Goal: Find contact information: Find contact information

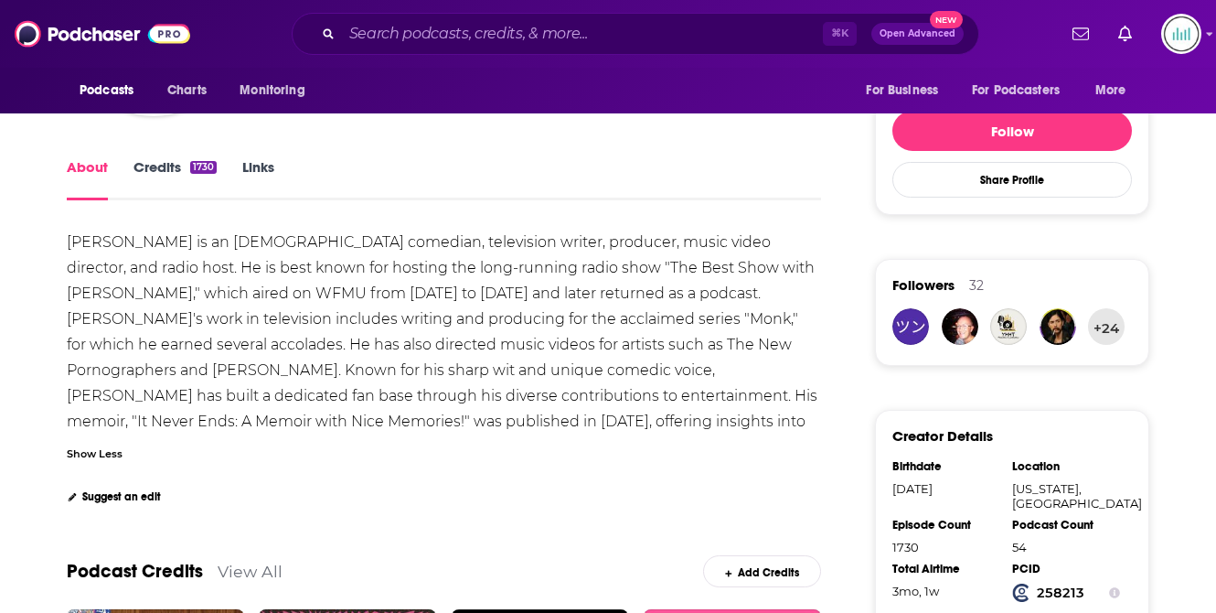
click at [421, 31] on input "Search podcasts, credits, & more..." at bounding box center [582, 33] width 481 height 29
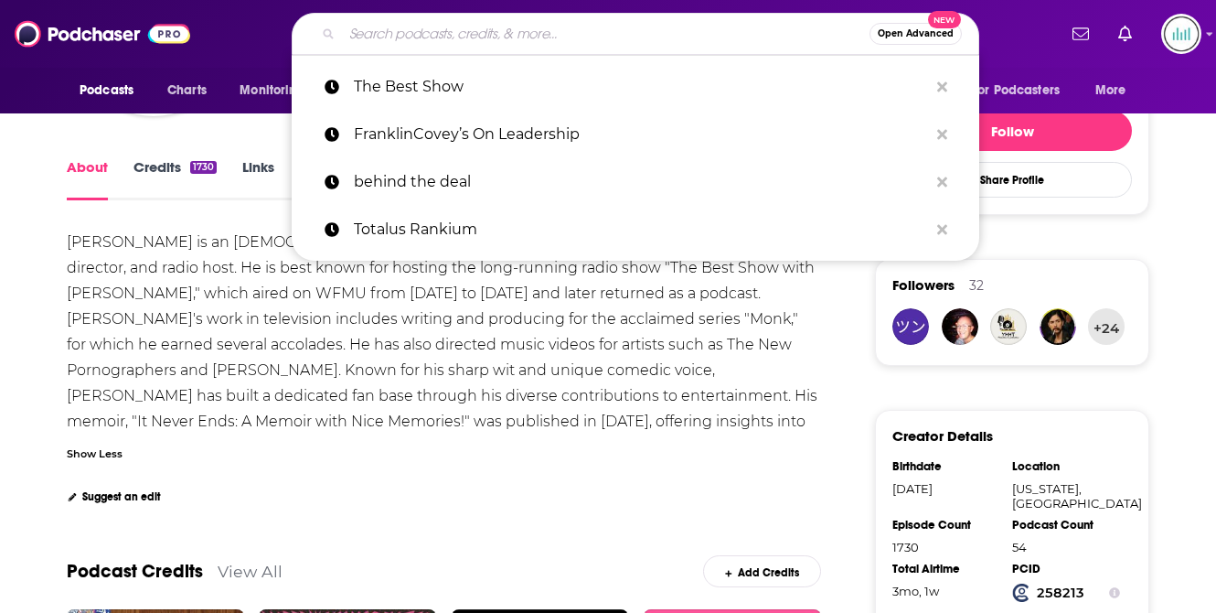
paste input "Fiction Writing Made Easy"
type input "Fiction Writing Made Easy"
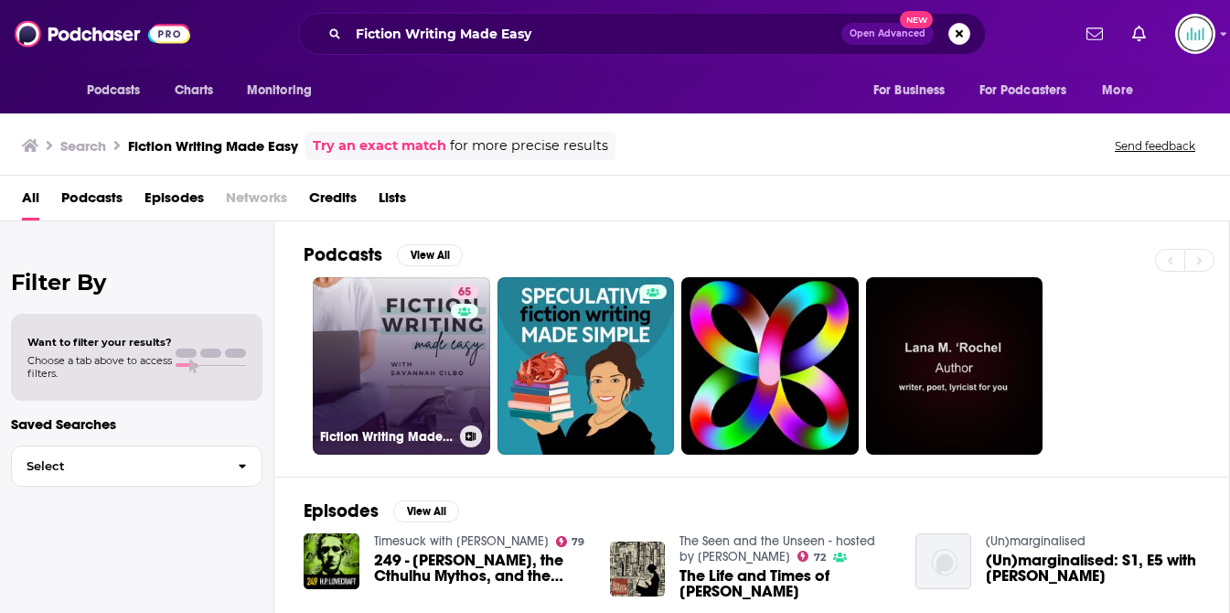
click at [346, 357] on link "65 Fiction Writing Made Easy | Top Creative Writing Podcast for Fiction Writers…" at bounding box center [401, 365] width 177 height 177
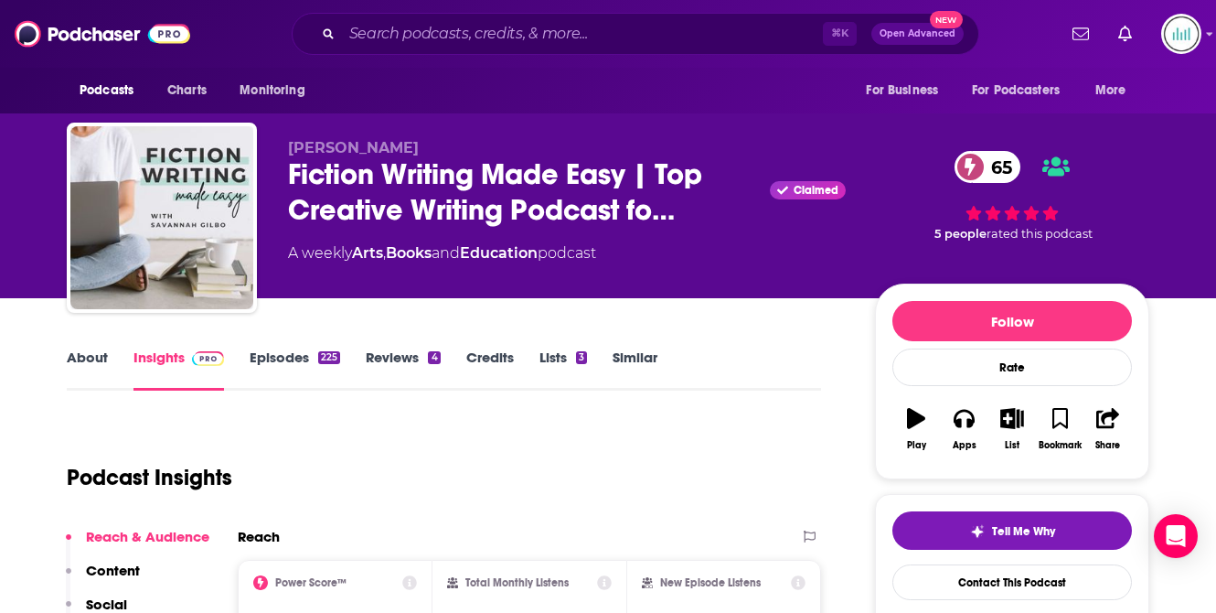
click at [86, 354] on link "About" at bounding box center [87, 369] width 41 height 42
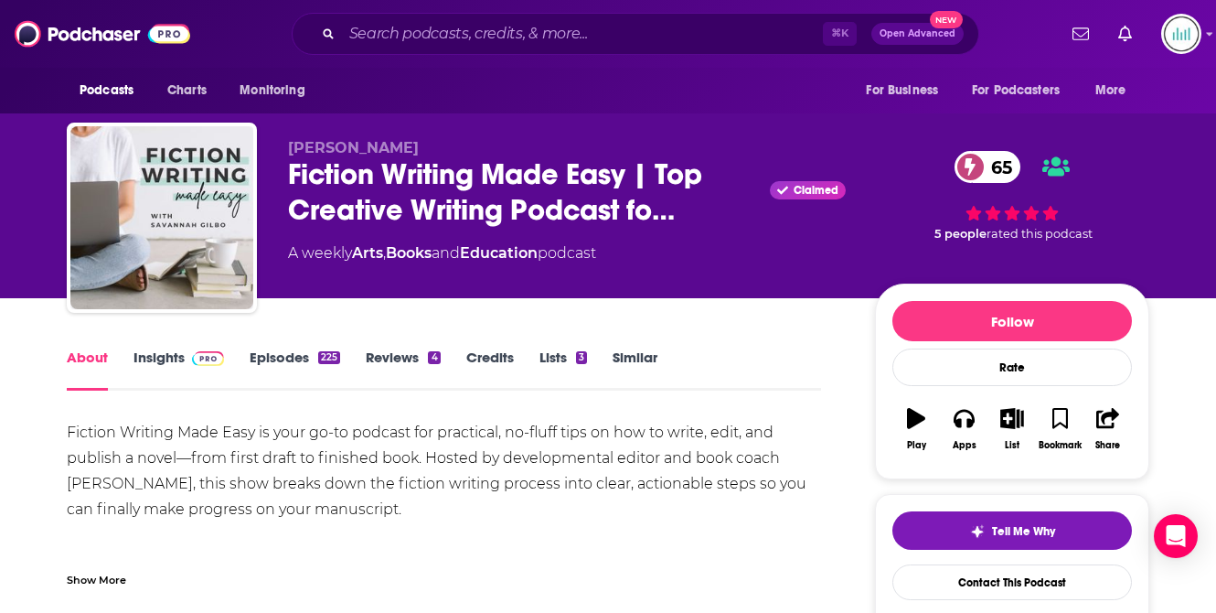
drag, startPoint x: 382, startPoint y: 506, endPoint x: 64, endPoint y: 427, distance: 327.7
copy div "Fiction Writing Made Easy is your go-to podcast for practical, no-fluff tips on…"
click at [406, 37] on input "Search podcasts, credits, & more..." at bounding box center [582, 33] width 481 height 29
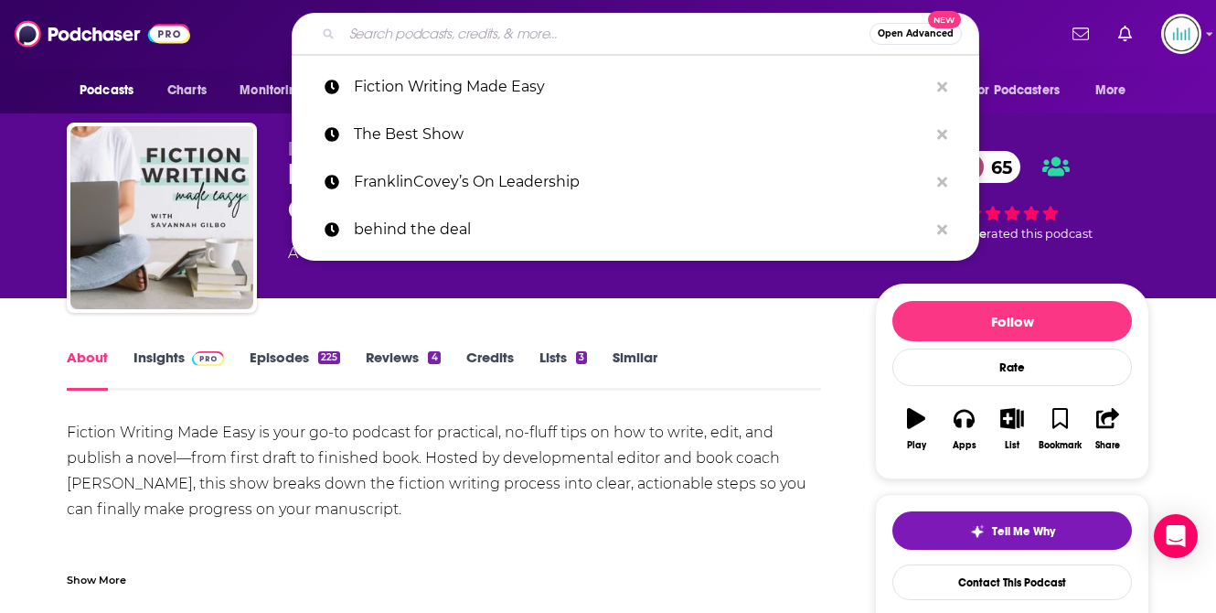
paste input "Your Next Draft"
type input "Your Next Draft"
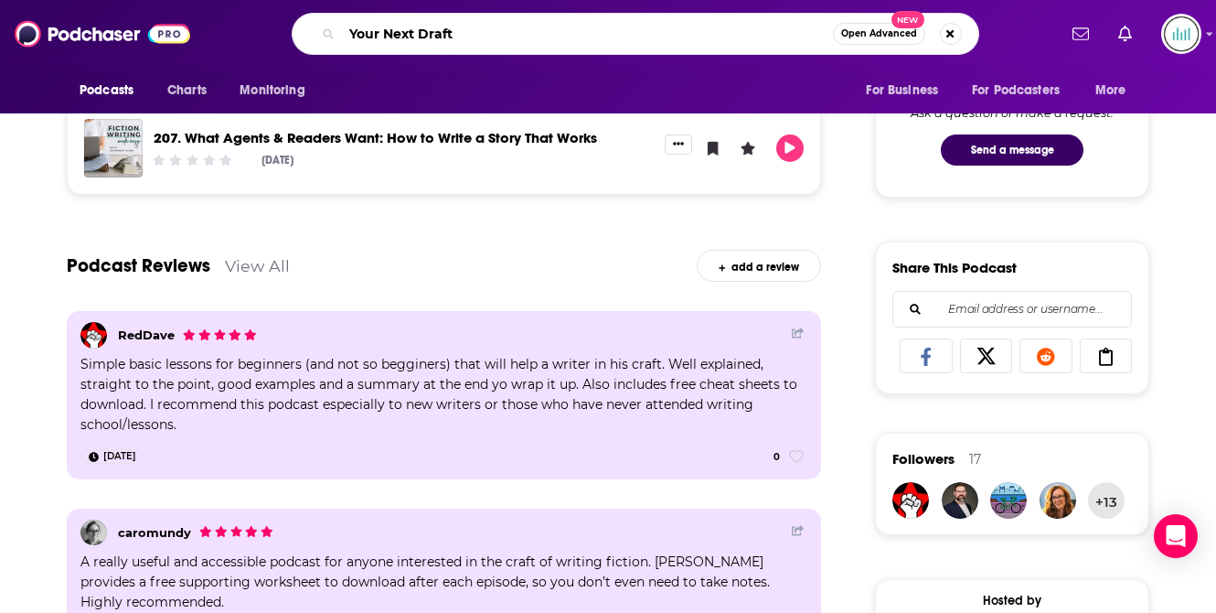
scroll to position [974, 0]
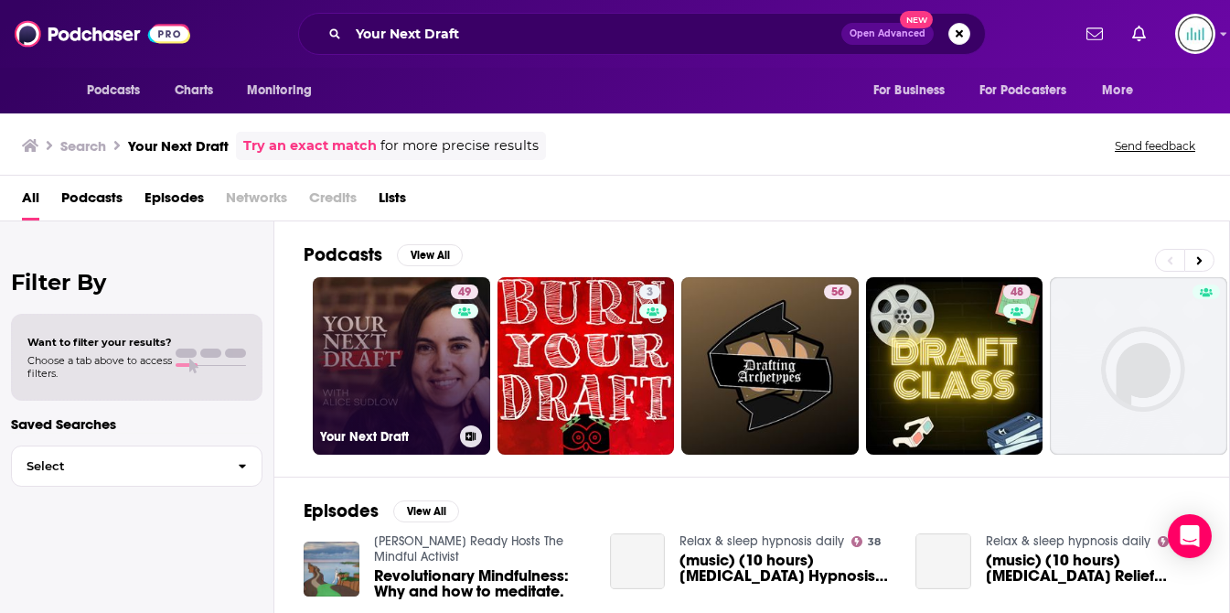
click at [421, 360] on link "49 Your Next Draft" at bounding box center [401, 365] width 177 height 177
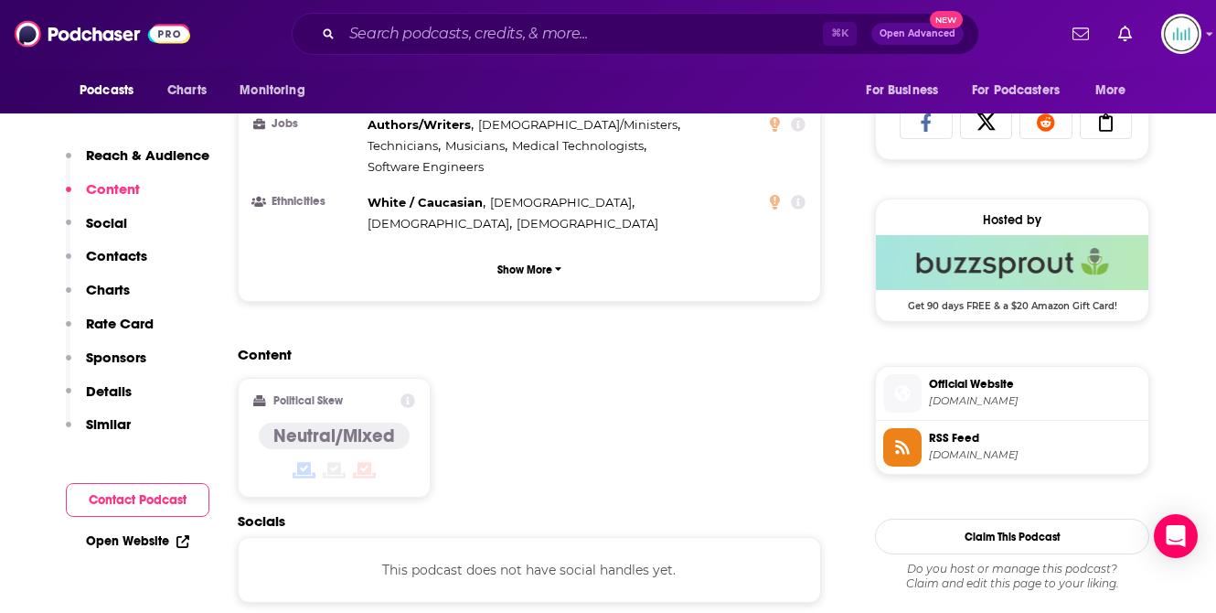
scroll to position [1363, 0]
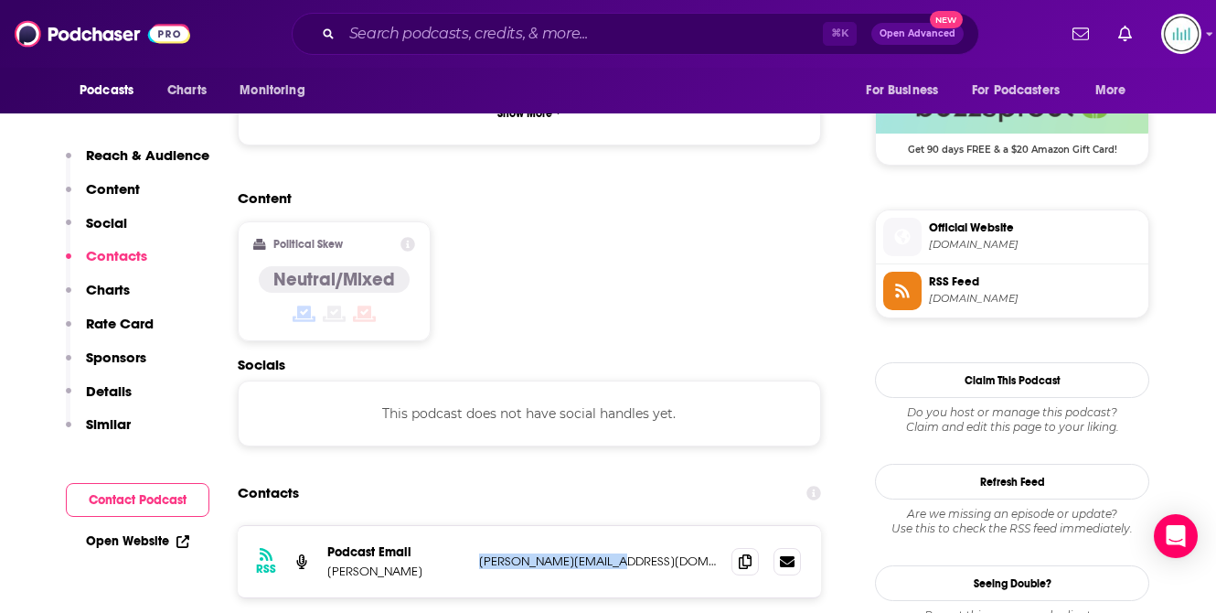
drag, startPoint x: 614, startPoint y: 424, endPoint x: 477, endPoint y: 425, distance: 137.1
click at [477, 526] on div "RSS Podcast Email [PERSON_NAME] [PERSON_NAME][EMAIL_ADDRESS][DOMAIN_NAME] [PERS…" at bounding box center [529, 561] width 583 height 71
copy p "[PERSON_NAME][EMAIL_ADDRESS][DOMAIN_NAME]"
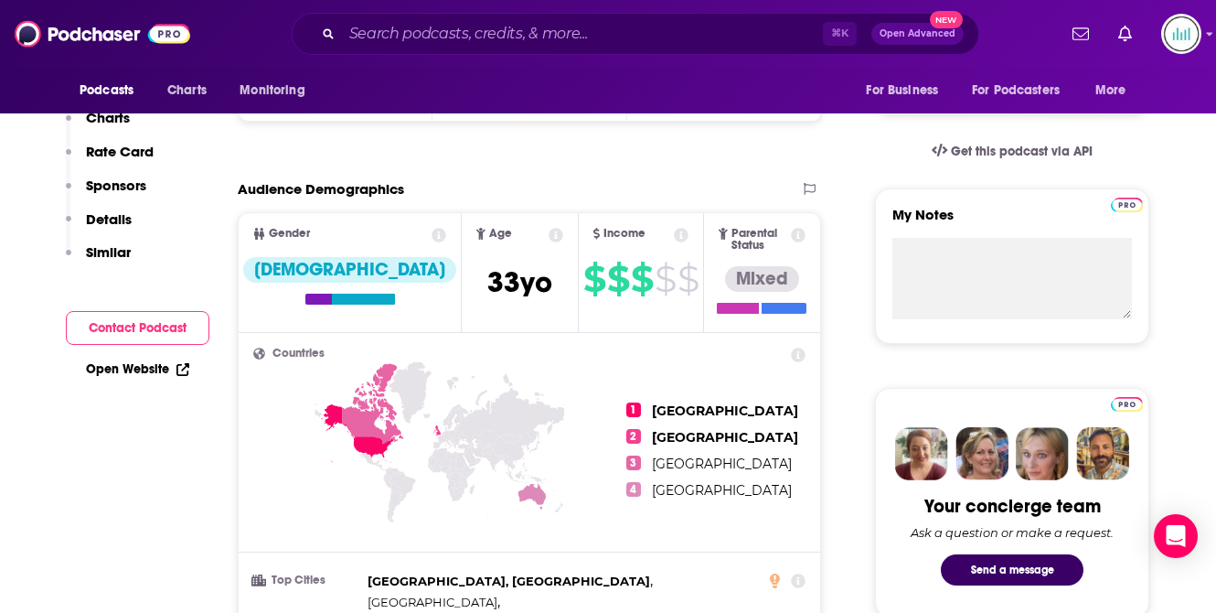
scroll to position [0, 0]
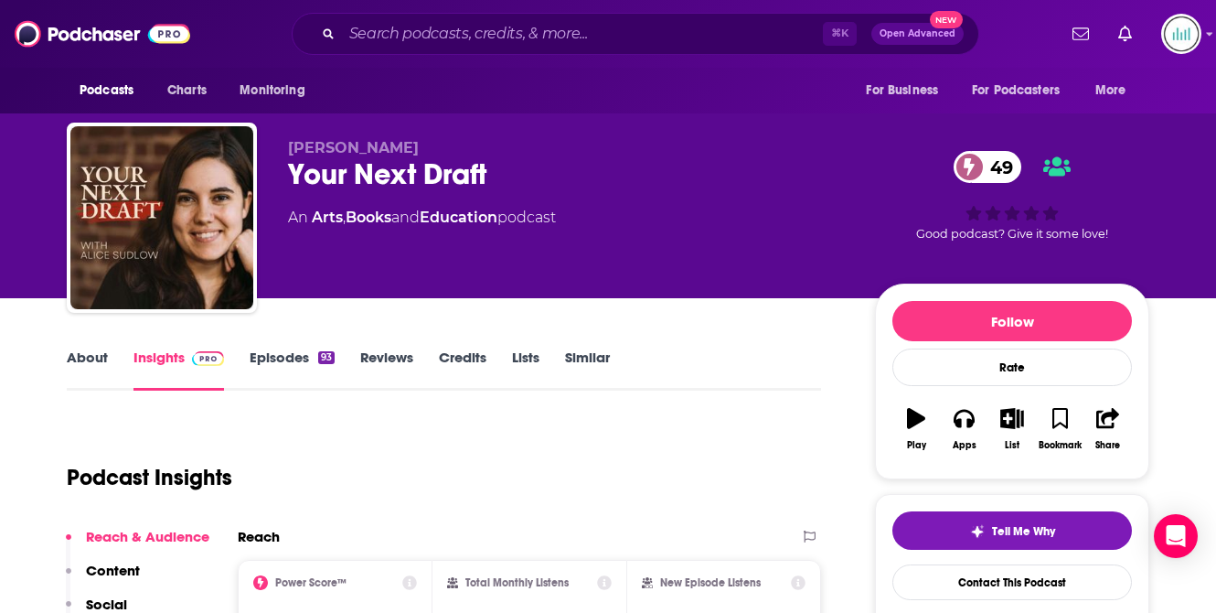
click at [84, 351] on link "About" at bounding box center [87, 369] width 41 height 42
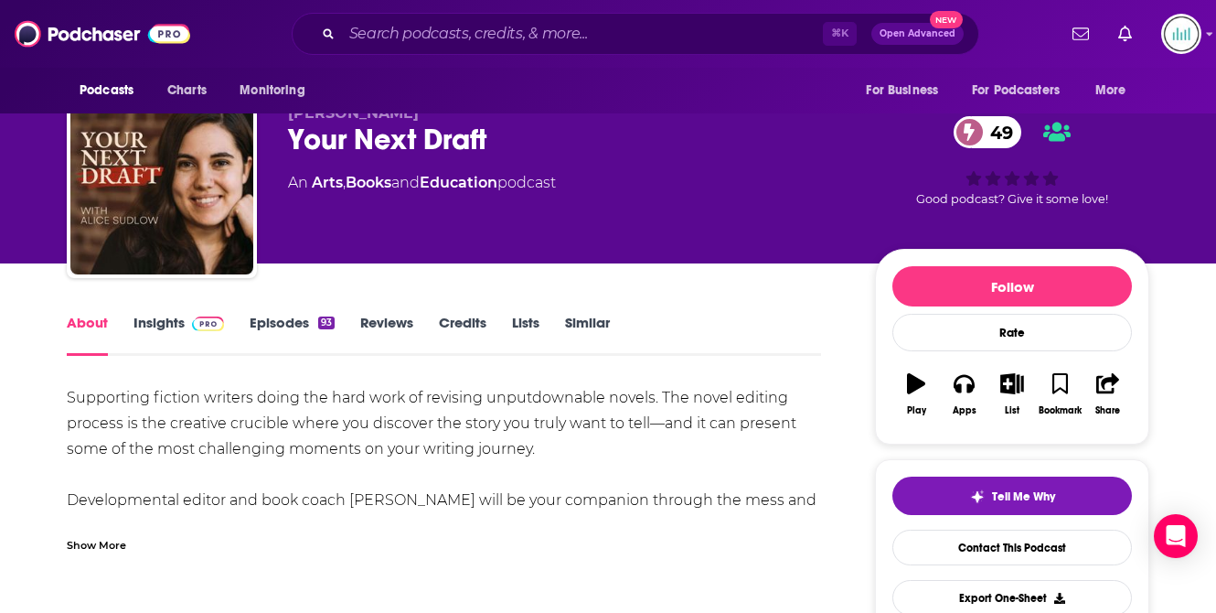
scroll to position [57, 0]
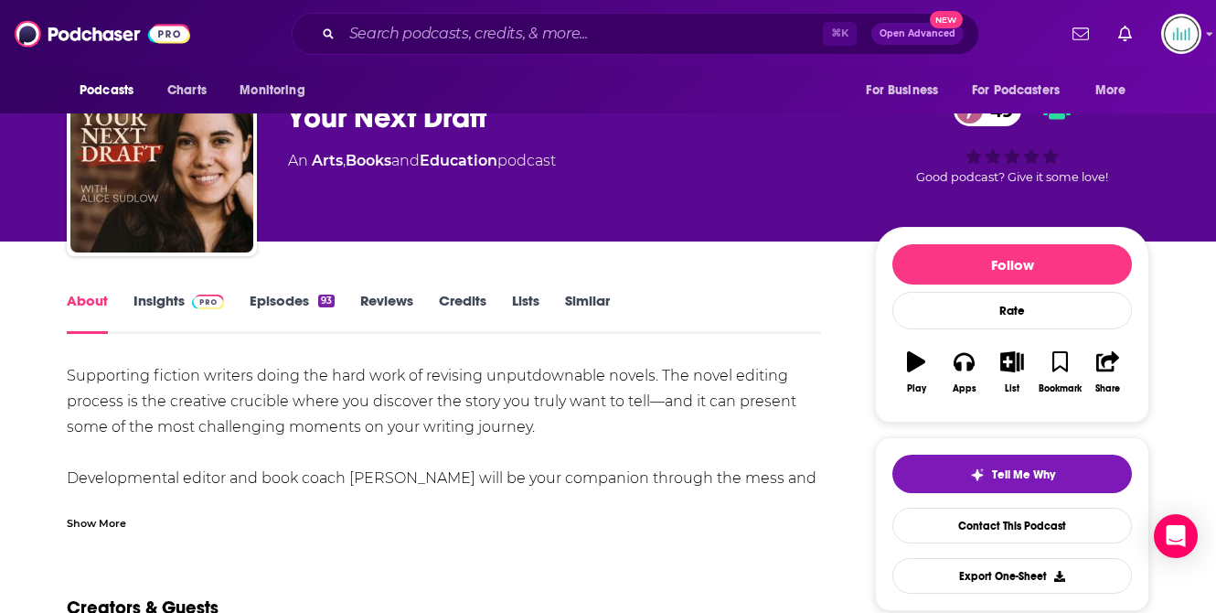
click at [116, 523] on div "Show More" at bounding box center [96, 521] width 59 height 17
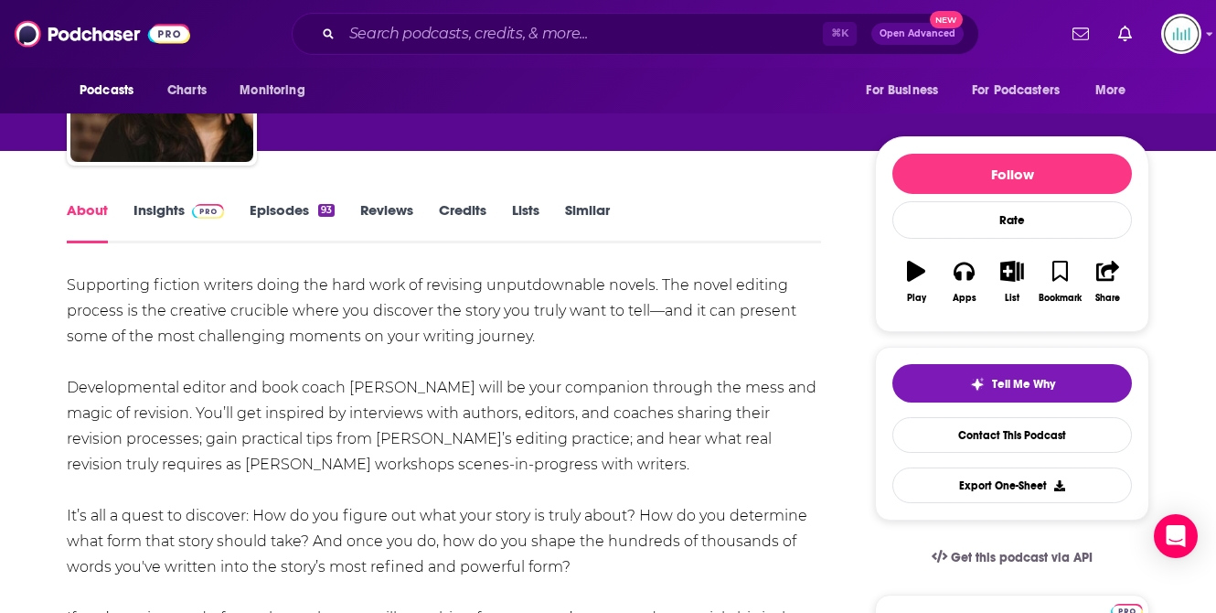
scroll to position [134, 0]
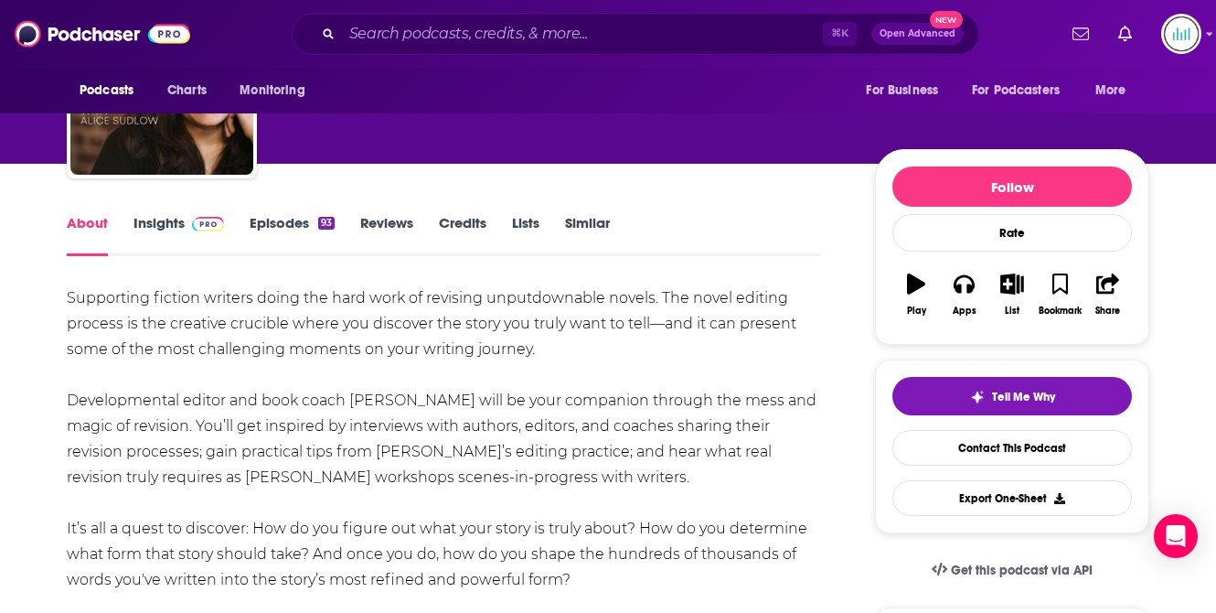
drag, startPoint x: 549, startPoint y: 351, endPoint x: 63, endPoint y: 302, distance: 488.9
copy div "Supporting fiction writers doing the hard work of revising unputdownable novels…"
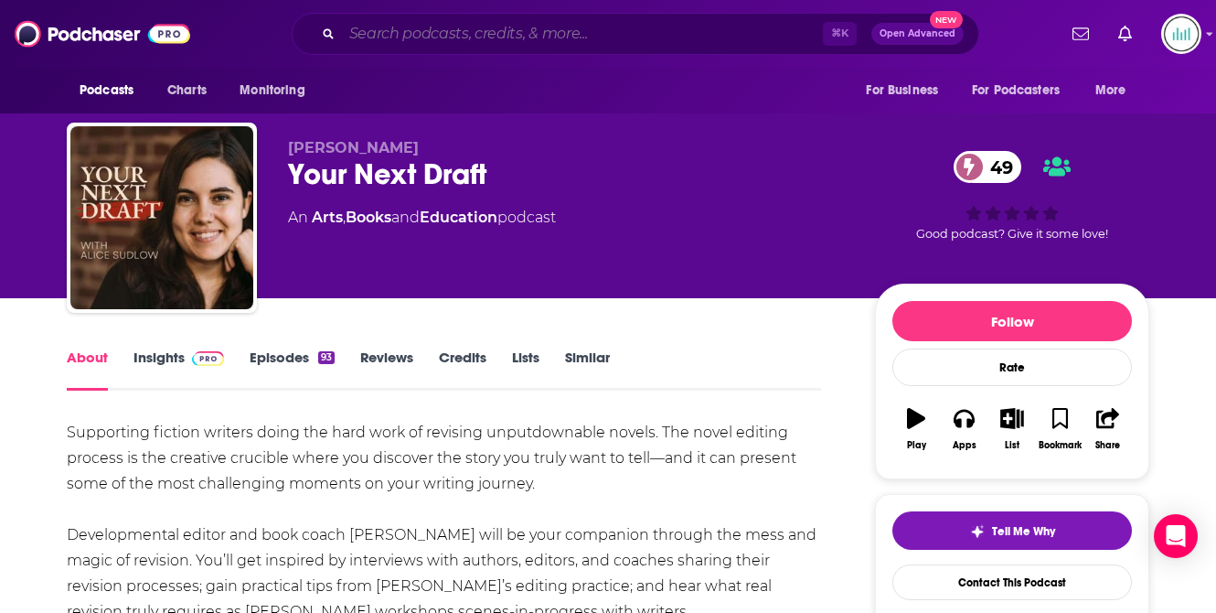
click at [364, 33] on input "Search podcasts, credits, & more..." at bounding box center [582, 33] width 481 height 29
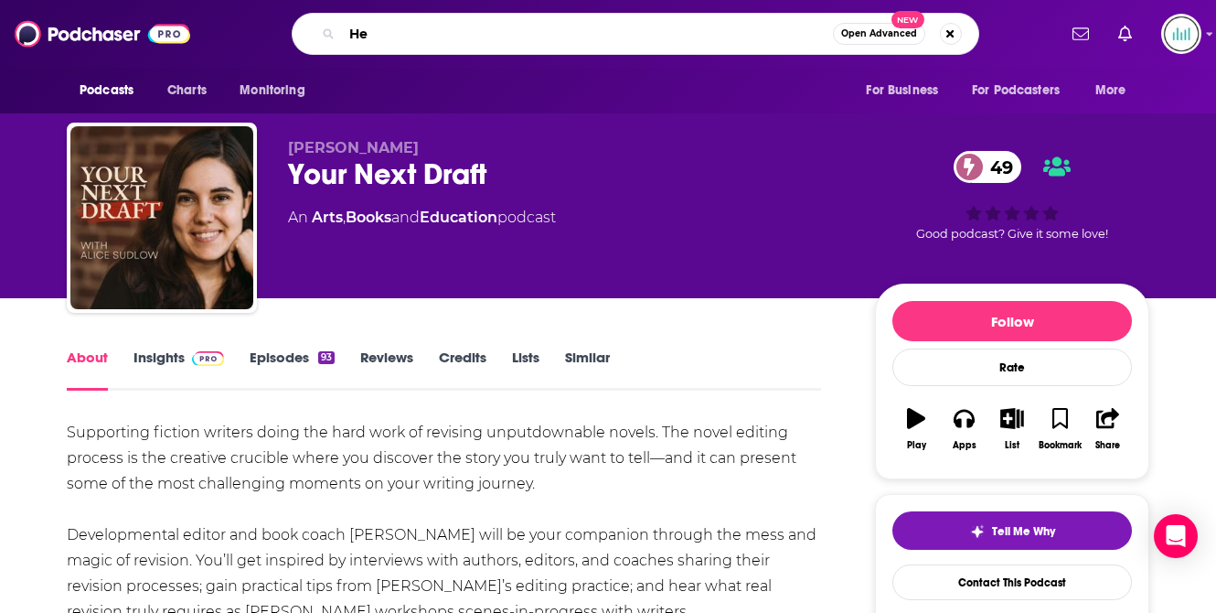
type input "He"
click at [334, 173] on div "Your Next Draft 49" at bounding box center [567, 174] width 558 height 36
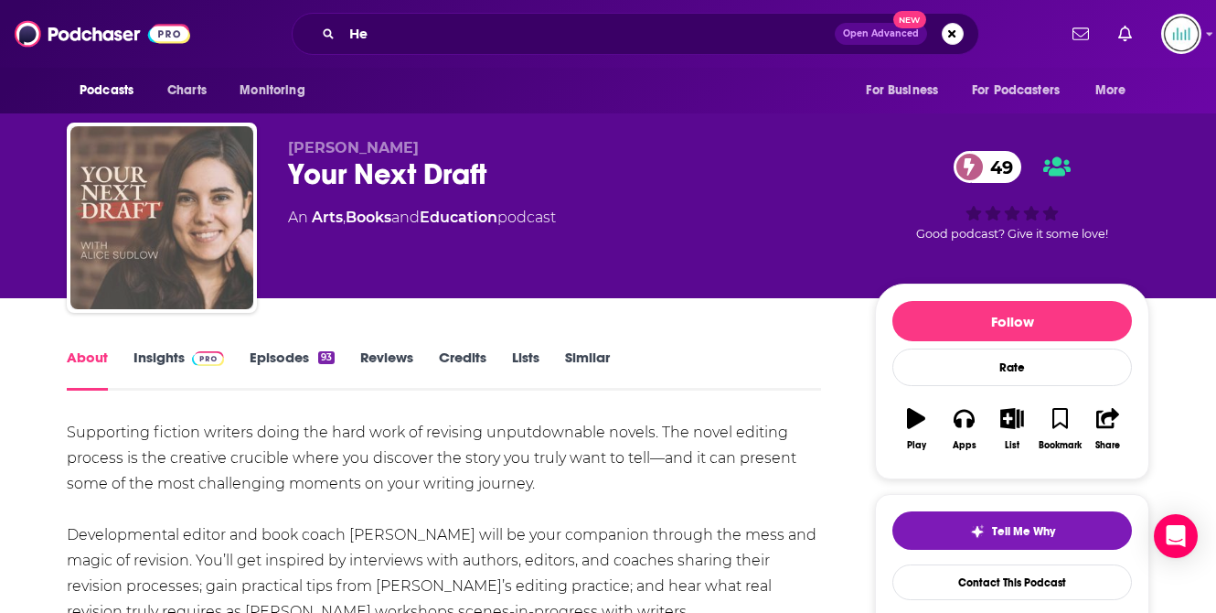
click at [139, 245] on img "Your Next Draft" at bounding box center [161, 217] width 183 height 183
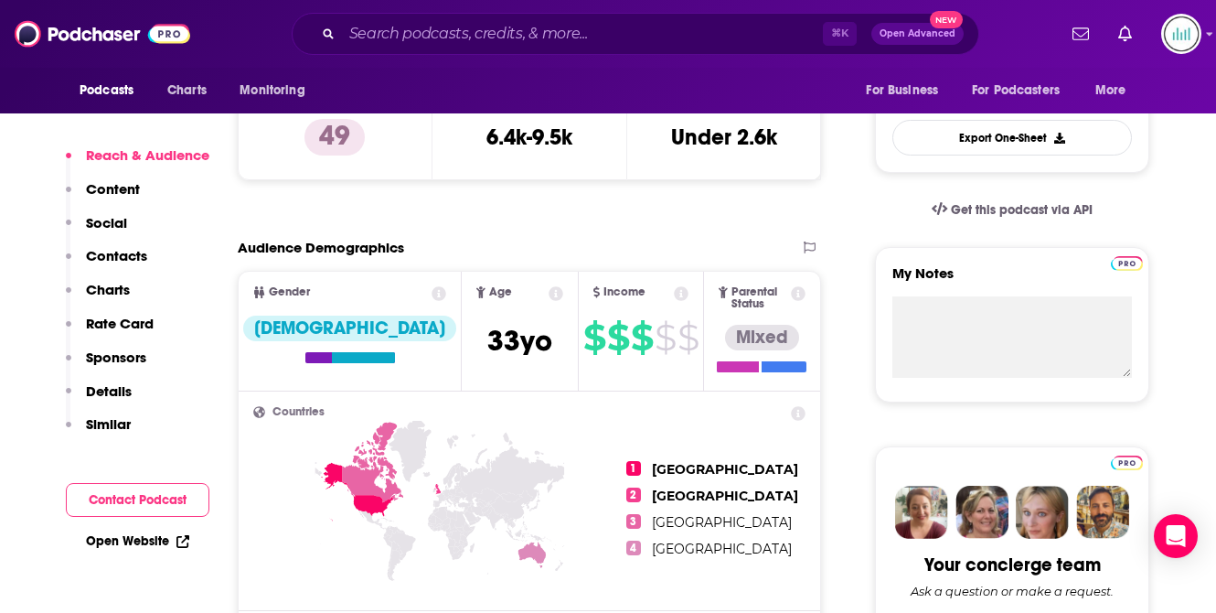
scroll to position [520, 0]
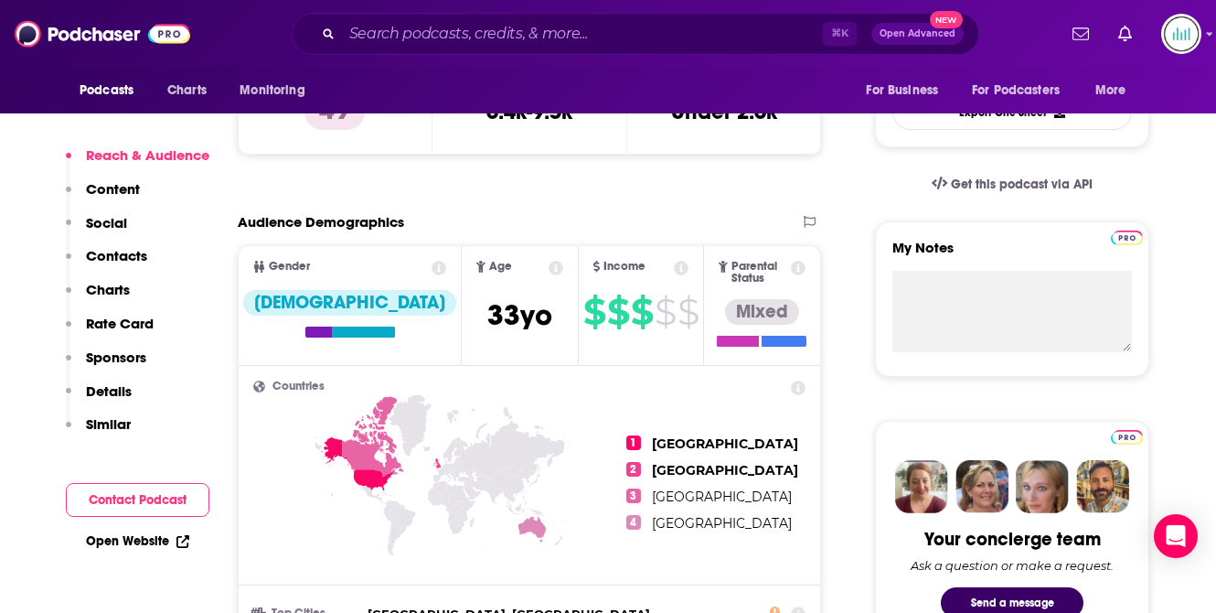
click at [113, 426] on p "Similar" at bounding box center [108, 423] width 45 height 17
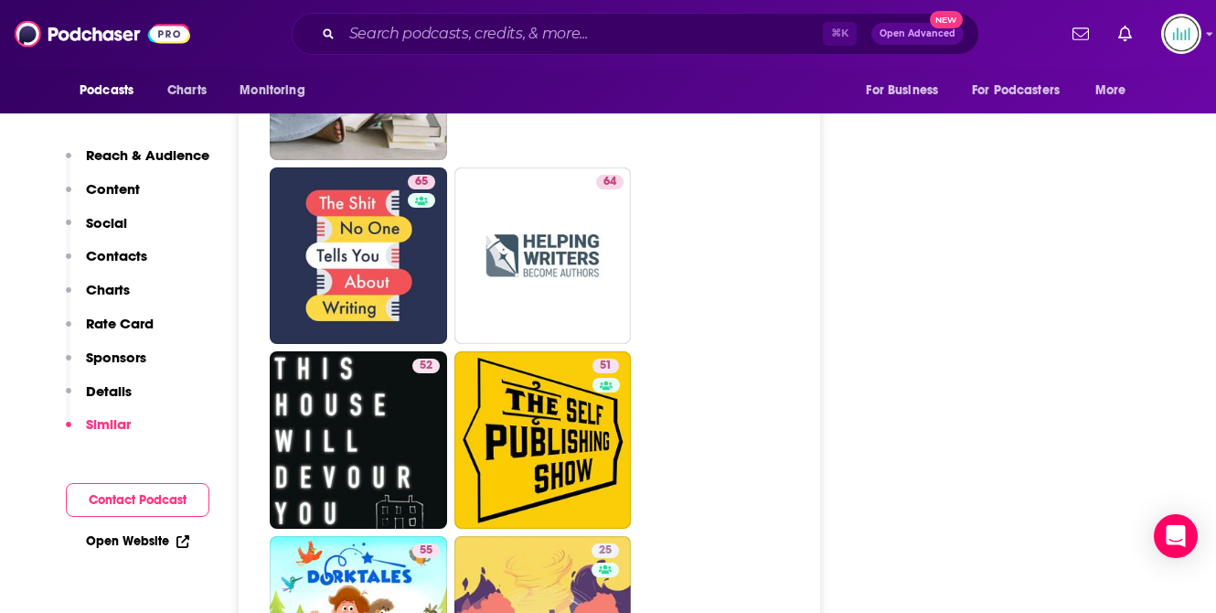
scroll to position [3774, 0]
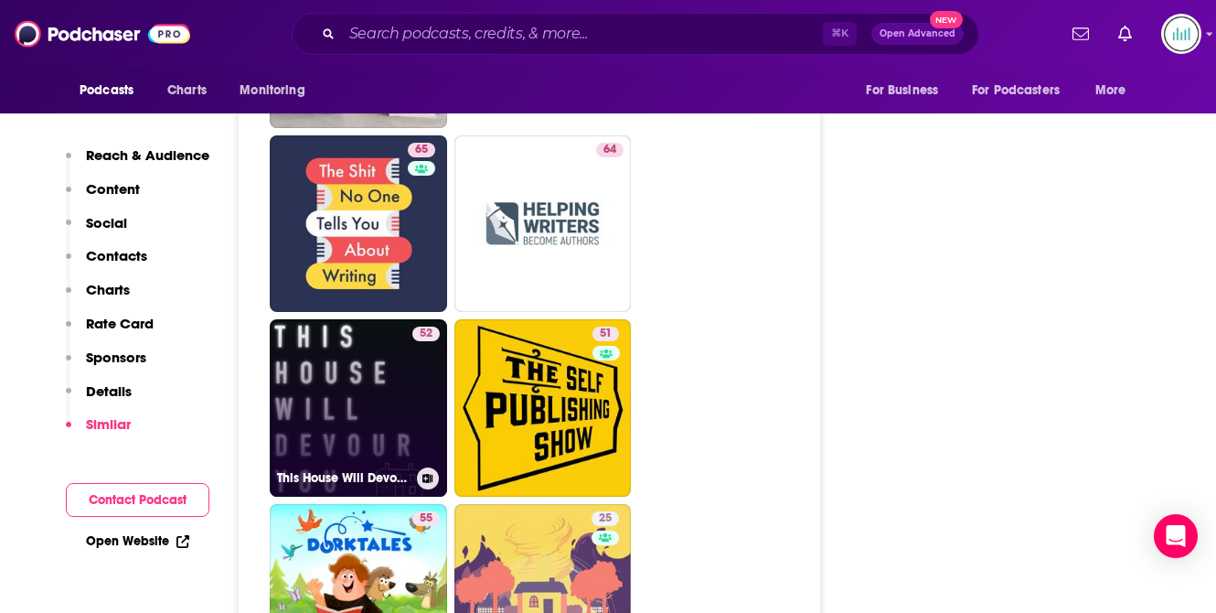
click at [386, 319] on link "52 This House Will Devour You" at bounding box center [358, 407] width 177 height 177
type input "[URL][DOMAIN_NAME]"
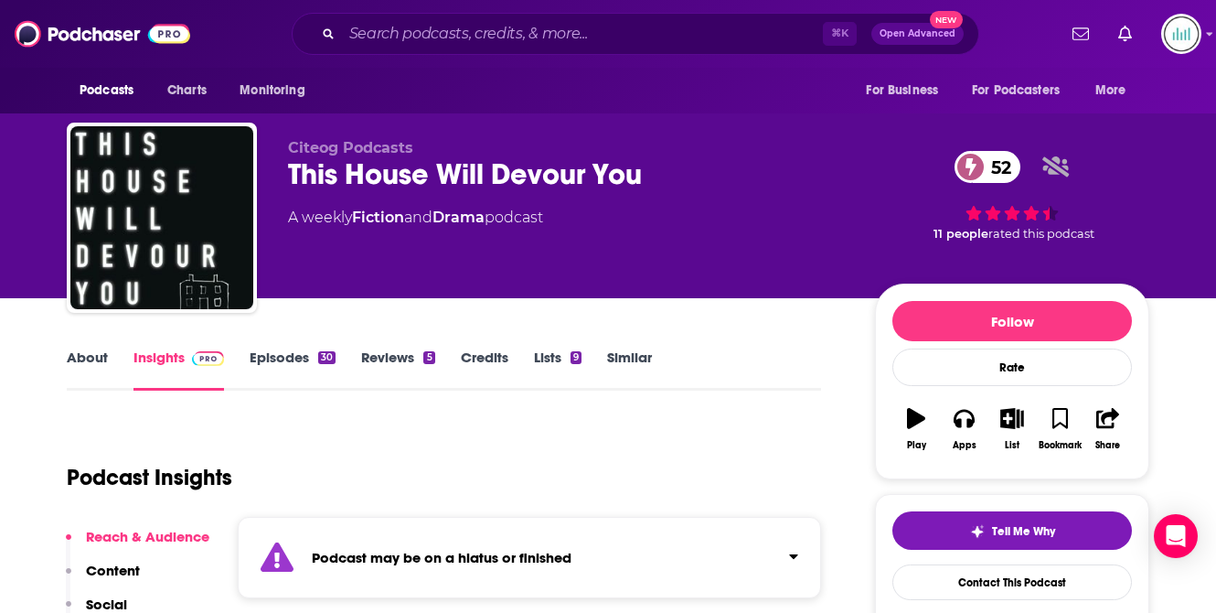
click at [81, 361] on link "About" at bounding box center [87, 369] width 41 height 42
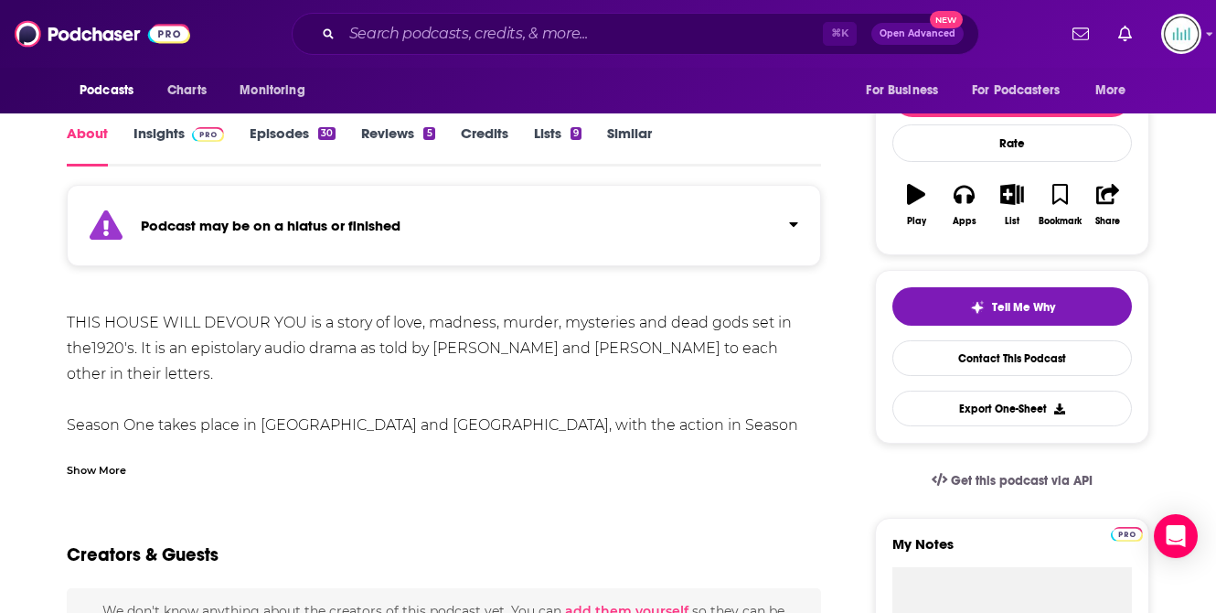
scroll to position [240, 0]
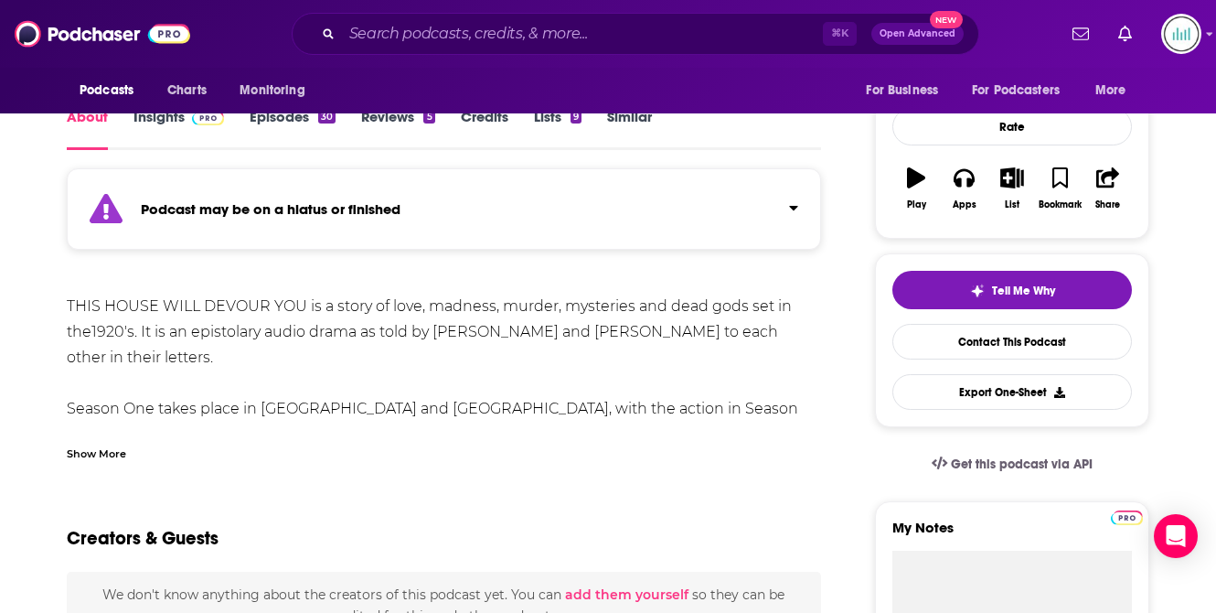
click at [91, 453] on div "Show More" at bounding box center [96, 451] width 59 height 17
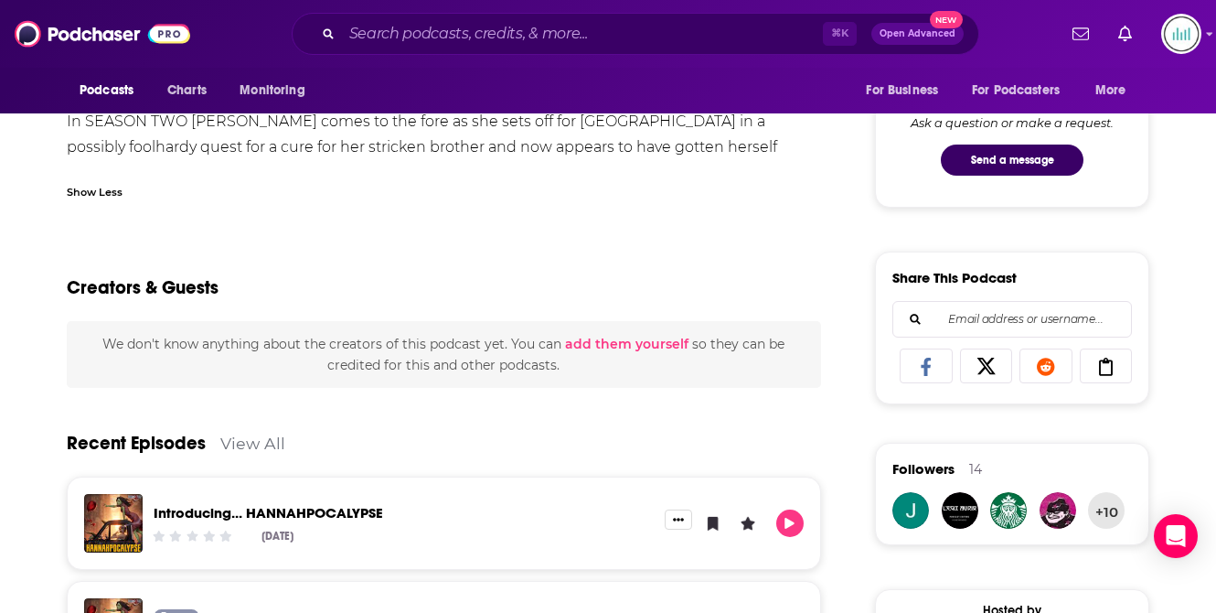
scroll to position [897, 0]
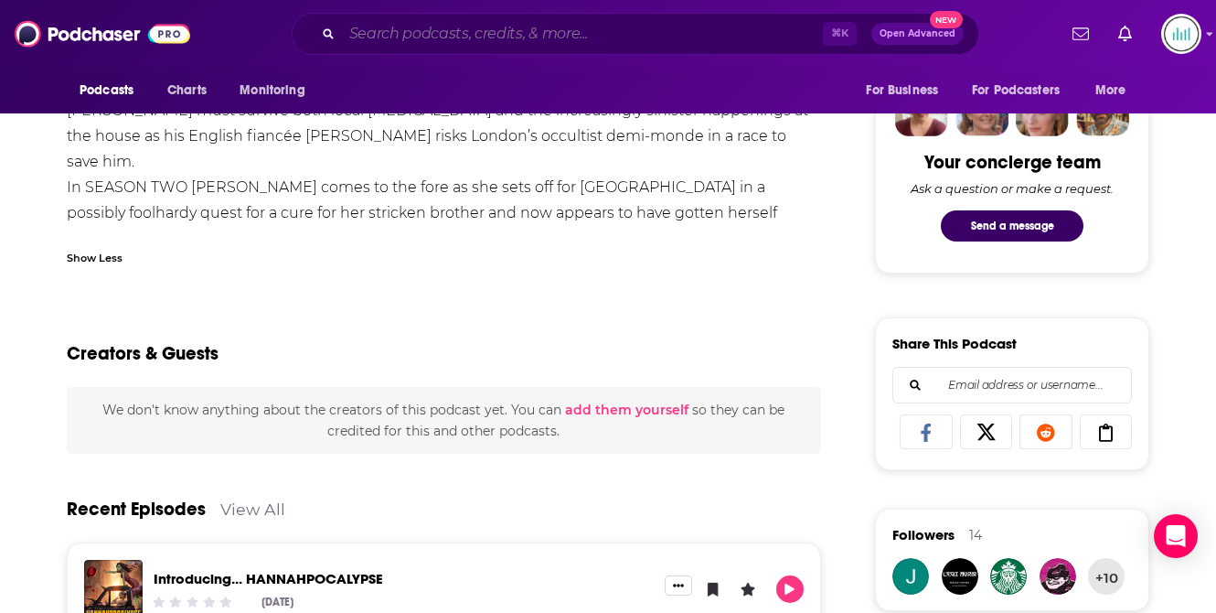
click at [433, 30] on input "Search podcasts, credits, & more..." at bounding box center [582, 33] width 481 height 29
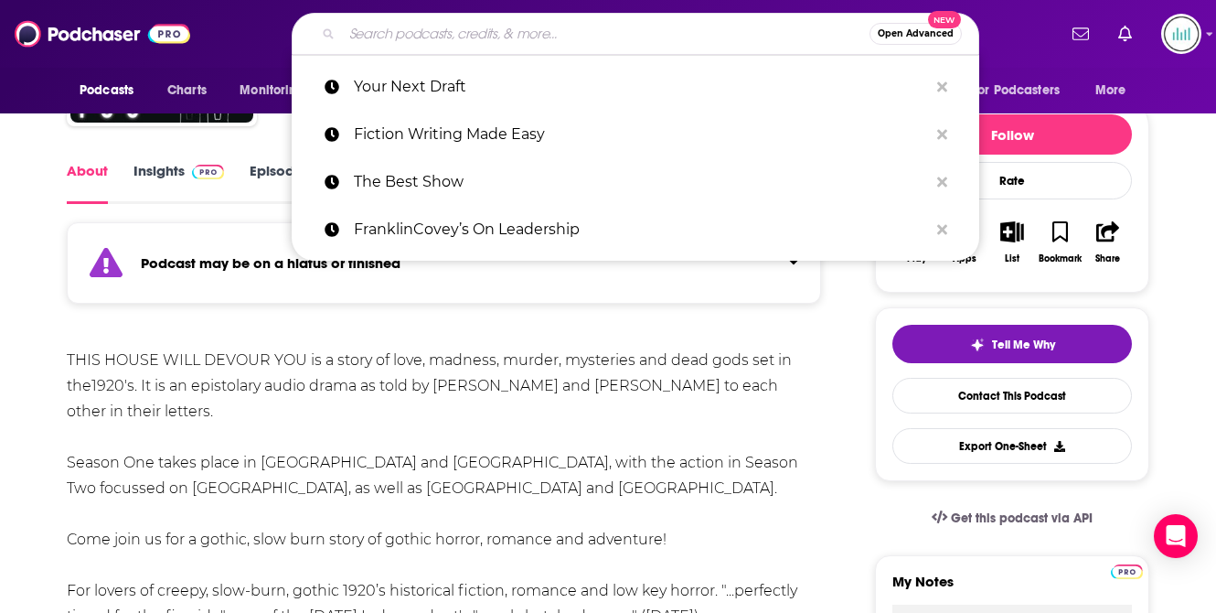
scroll to position [0, 0]
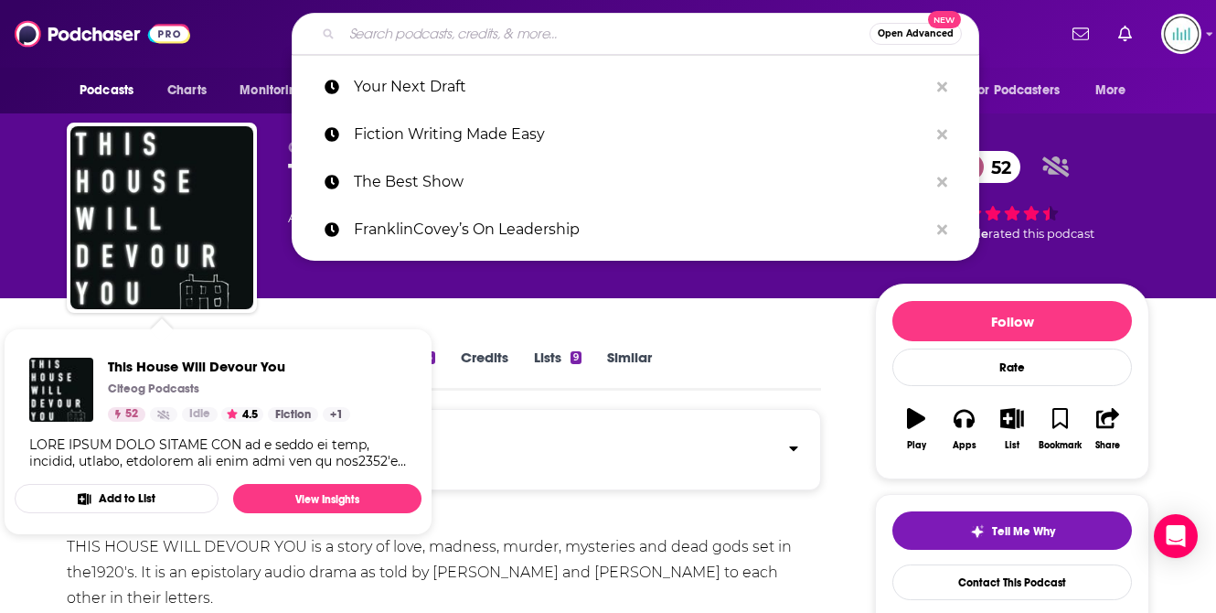
paste input "The First Draft Club"
type input "The First Draft Club"
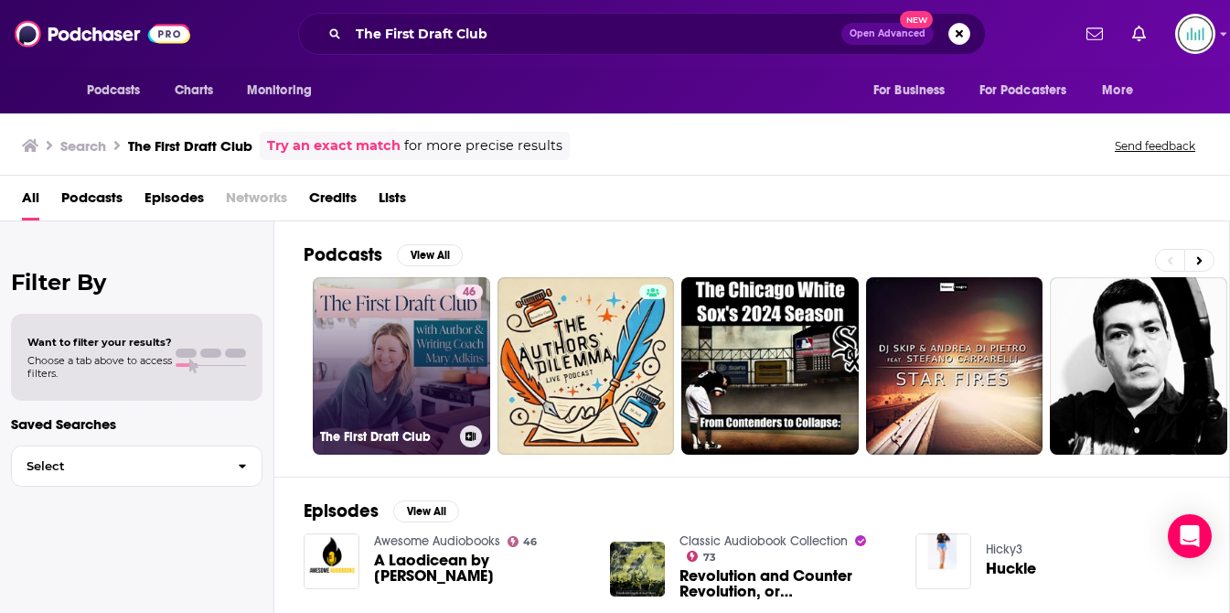
click at [401, 338] on link "46 The First Draft Club" at bounding box center [401, 365] width 177 height 177
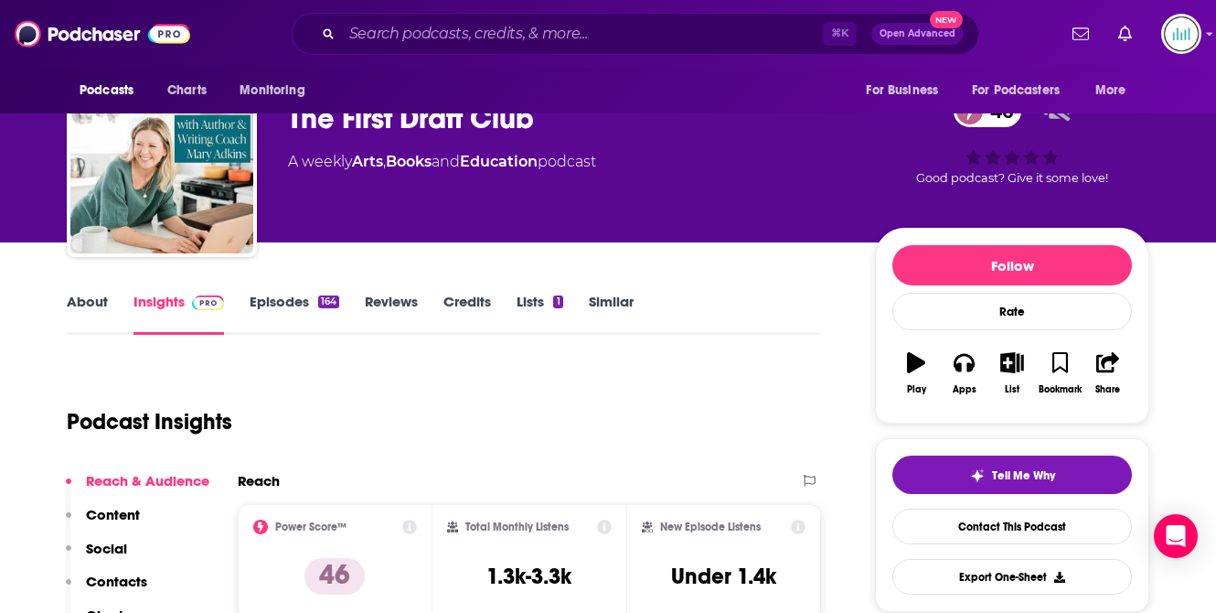
scroll to position [219, 0]
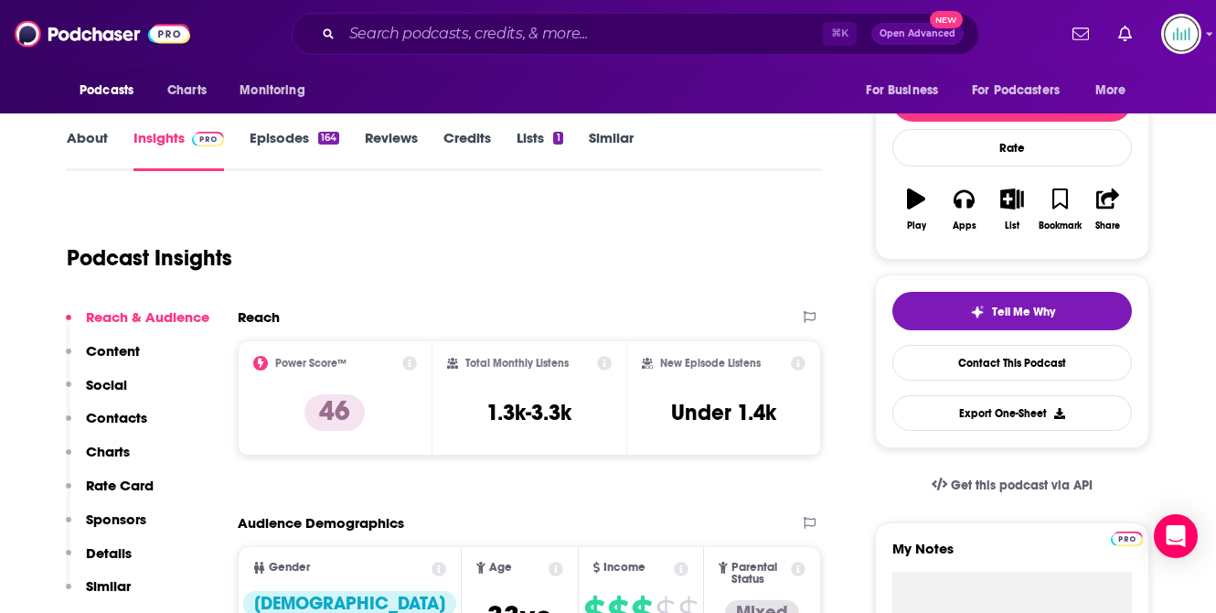
click at [78, 135] on link "About" at bounding box center [87, 150] width 41 height 42
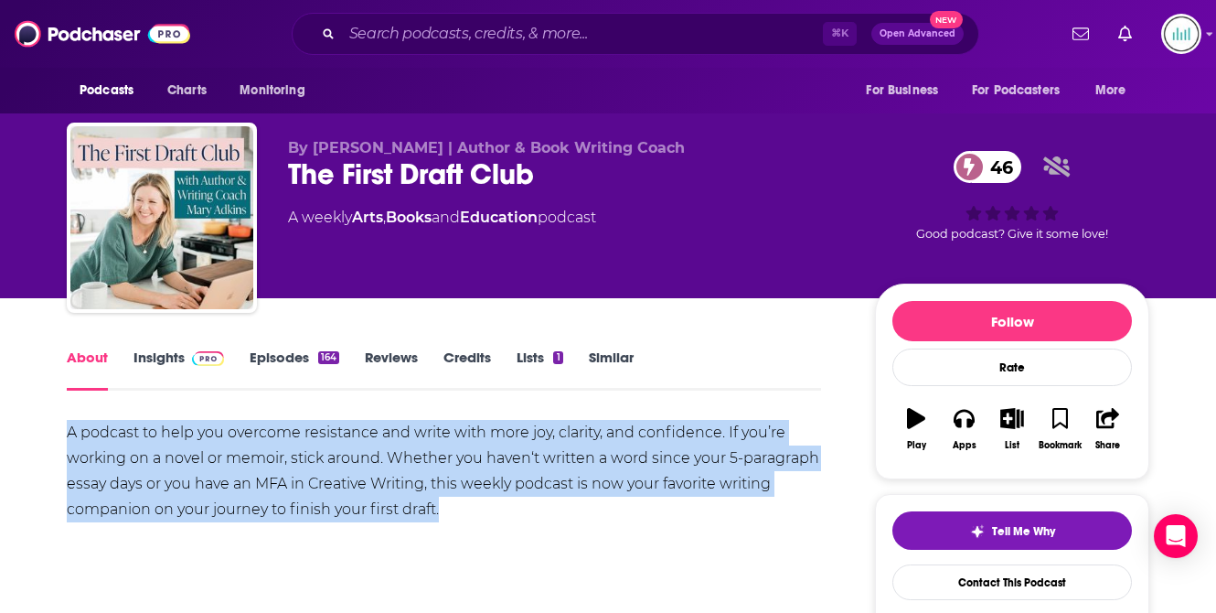
drag, startPoint x: 443, startPoint y: 505, endPoint x: 42, endPoint y: 432, distance: 407.8
copy div "A podcast to help you overcome resistance and write with more joy, clarity, and…"
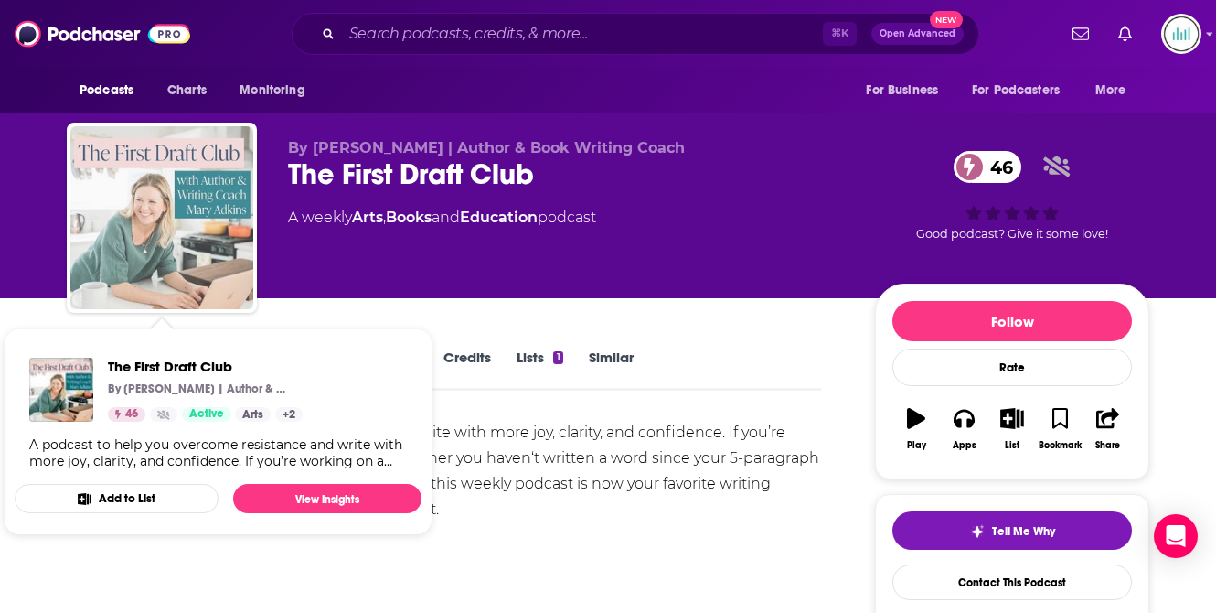
click at [184, 260] on img "The First Draft Club" at bounding box center [161, 217] width 183 height 183
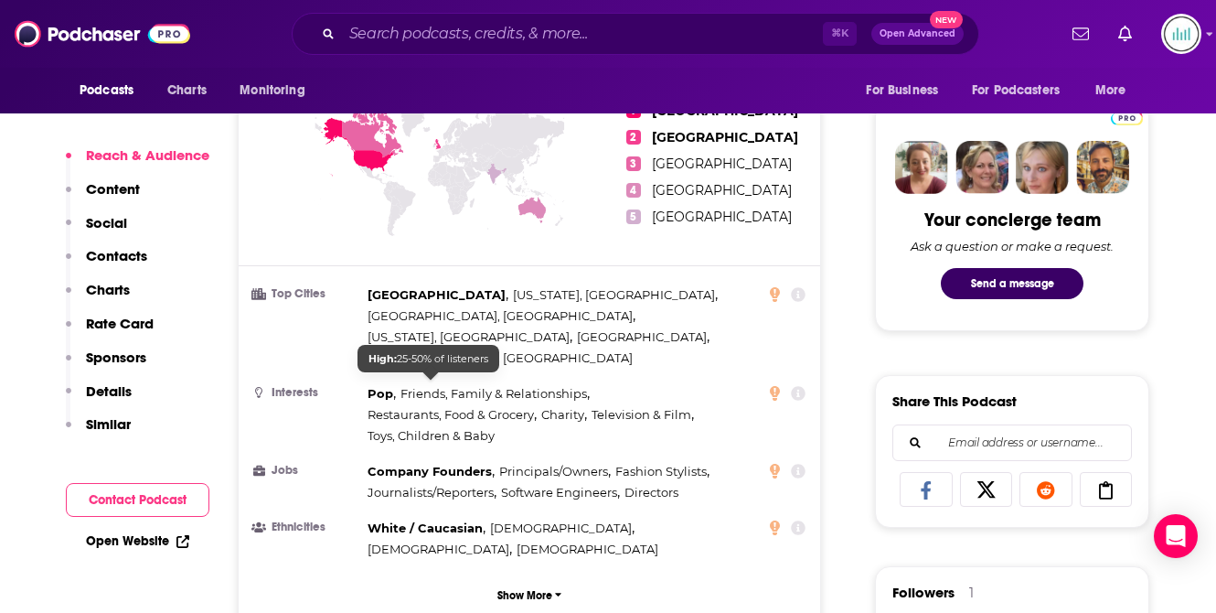
scroll to position [858, 0]
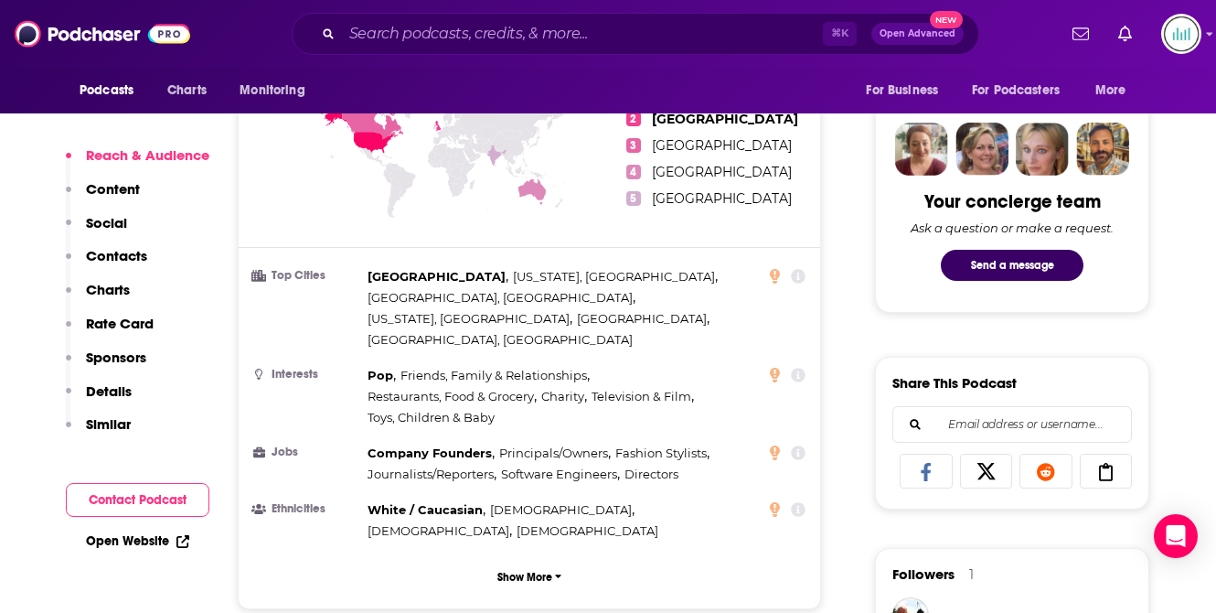
click at [119, 251] on p "Contacts" at bounding box center [116, 255] width 61 height 17
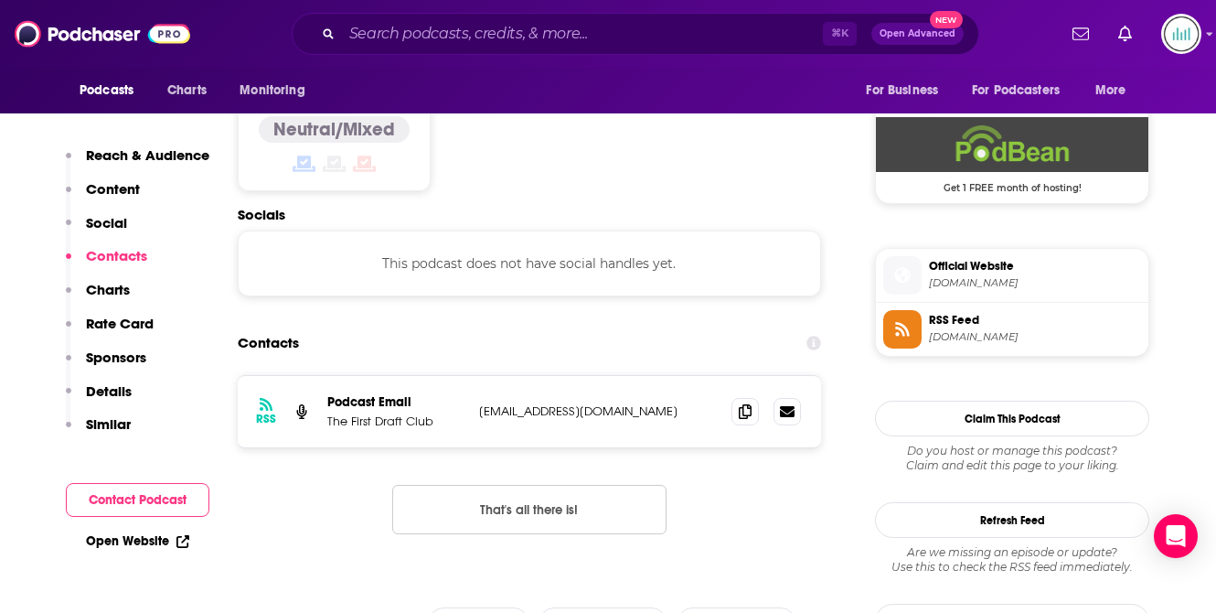
scroll to position [1472, 0]
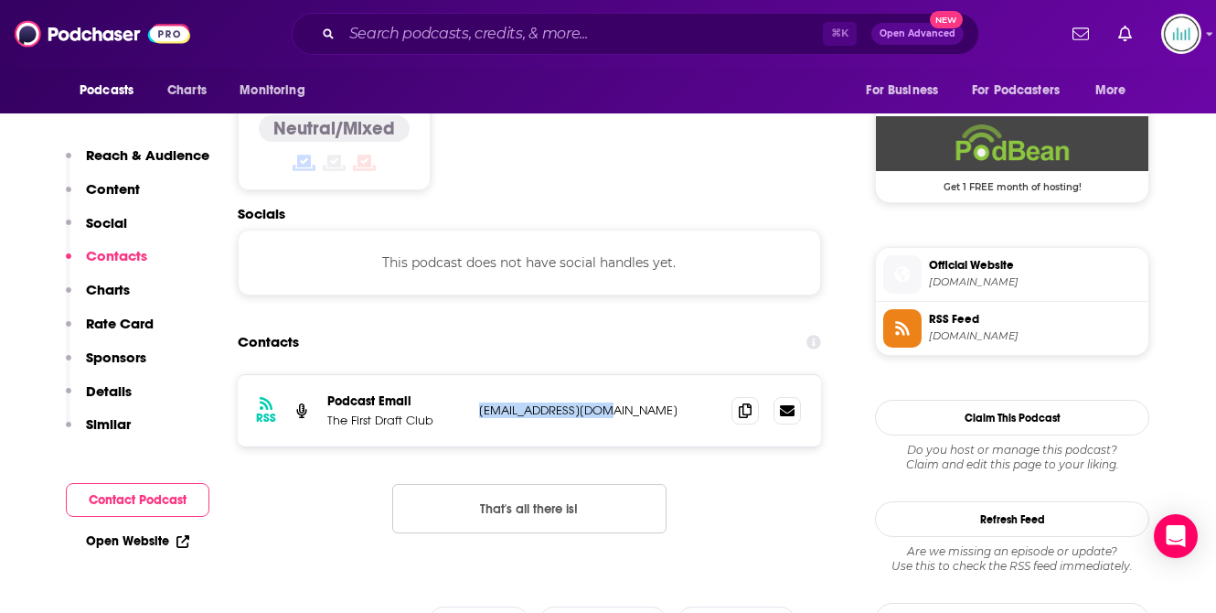
drag, startPoint x: 608, startPoint y: 339, endPoint x: 479, endPoint y: 339, distance: 128.9
click at [479, 402] on p "[EMAIL_ADDRESS][DOMAIN_NAME]" at bounding box center [598, 410] width 238 height 16
copy p "[EMAIL_ADDRESS][DOMAIN_NAME]"
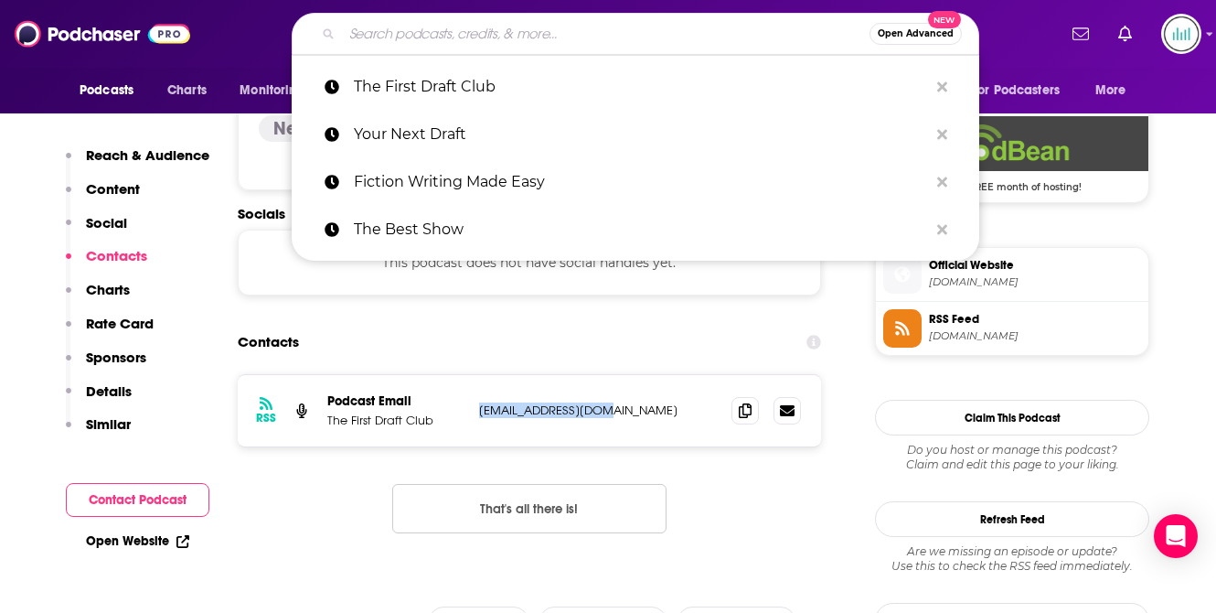
click at [368, 36] on input "Search podcasts, credits, & more..." at bounding box center [606, 33] width 528 height 29
paste input "[PERSON_NAME]"
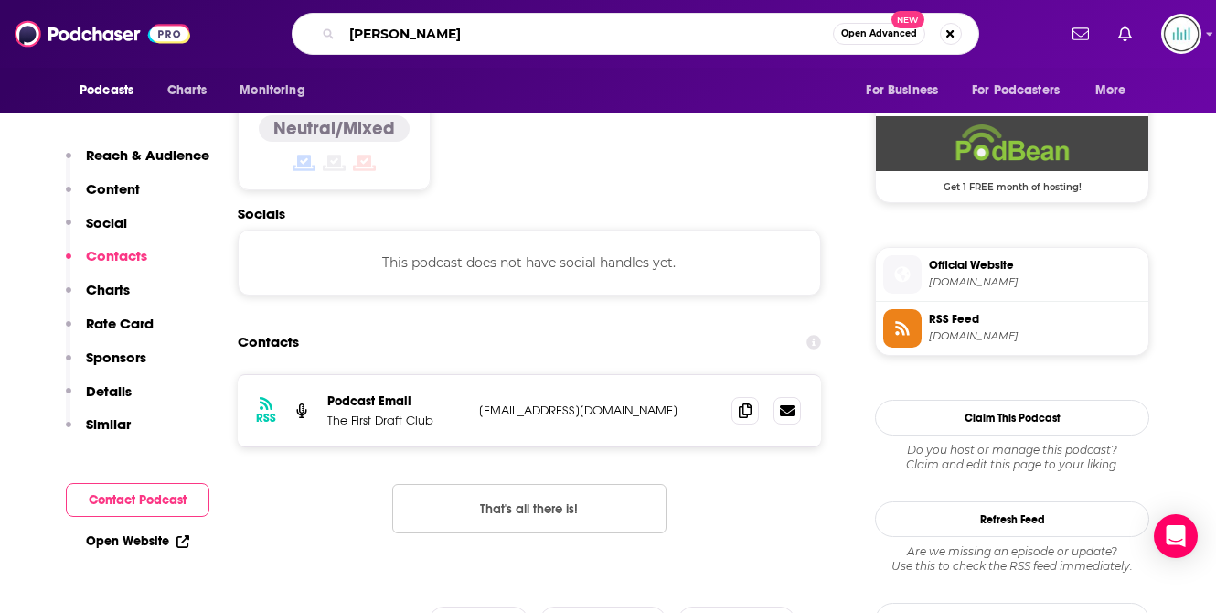
click at [408, 30] on input "[PERSON_NAME]" at bounding box center [587, 33] width 491 height 29
drag, startPoint x: 452, startPoint y: 25, endPoint x: 362, endPoint y: 25, distance: 89.6
click at [362, 25] on input "[PERSON_NAME]" at bounding box center [587, 33] width 491 height 29
drag, startPoint x: 354, startPoint y: 34, endPoint x: 456, endPoint y: 38, distance: 102.5
click at [456, 39] on input "[PERSON_NAME]" at bounding box center [587, 33] width 491 height 29
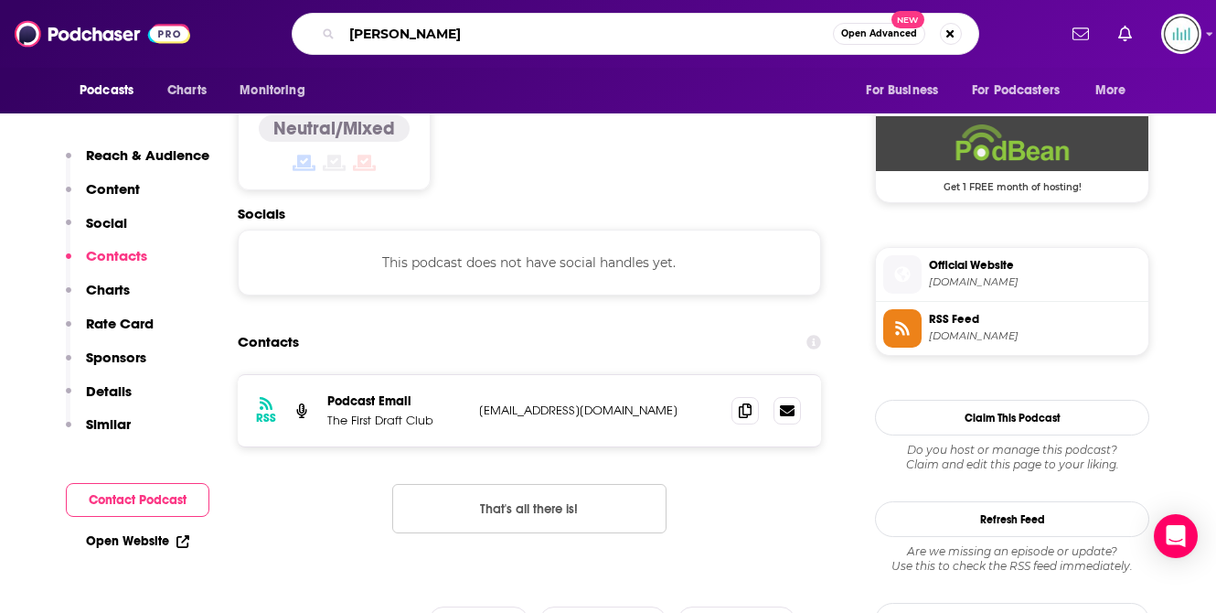
type input "J"
type input "wRITERS ON WRITIN"
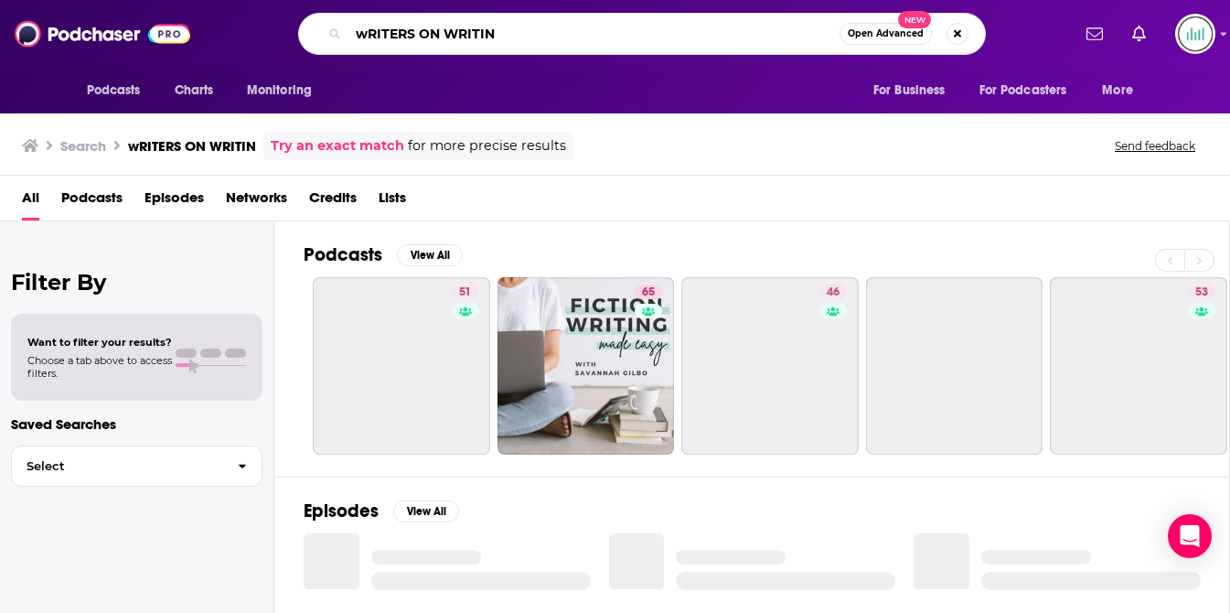
click at [506, 33] on input "wRITERS ON WRITIN" at bounding box center [593, 33] width 491 height 29
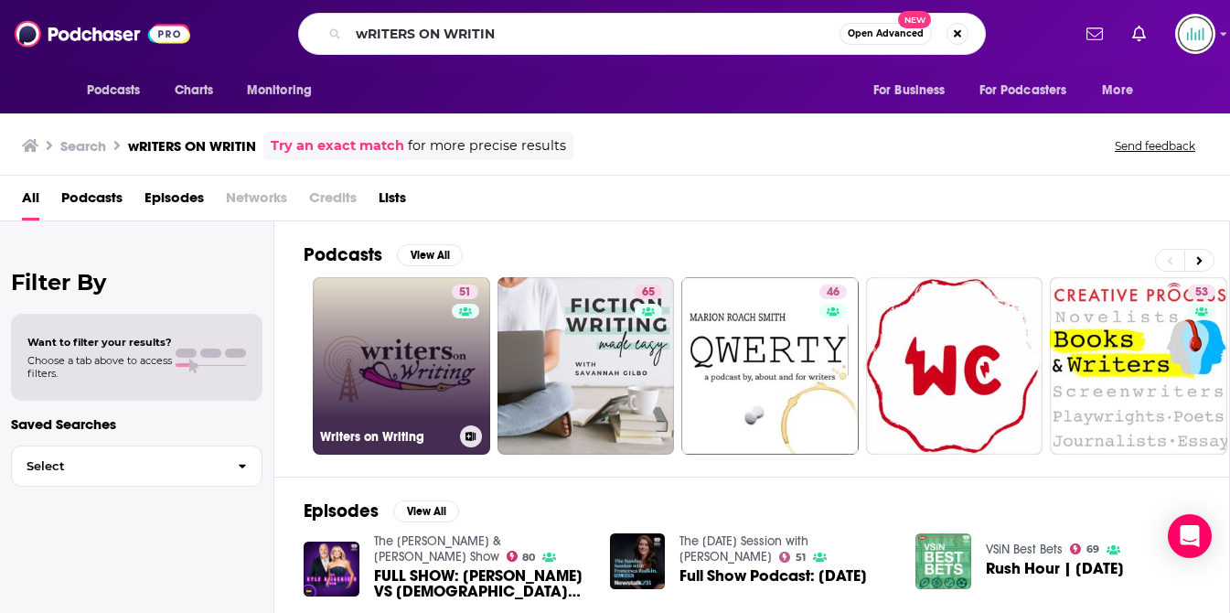
click at [375, 376] on link "51 Writers on Writing" at bounding box center [401, 365] width 177 height 177
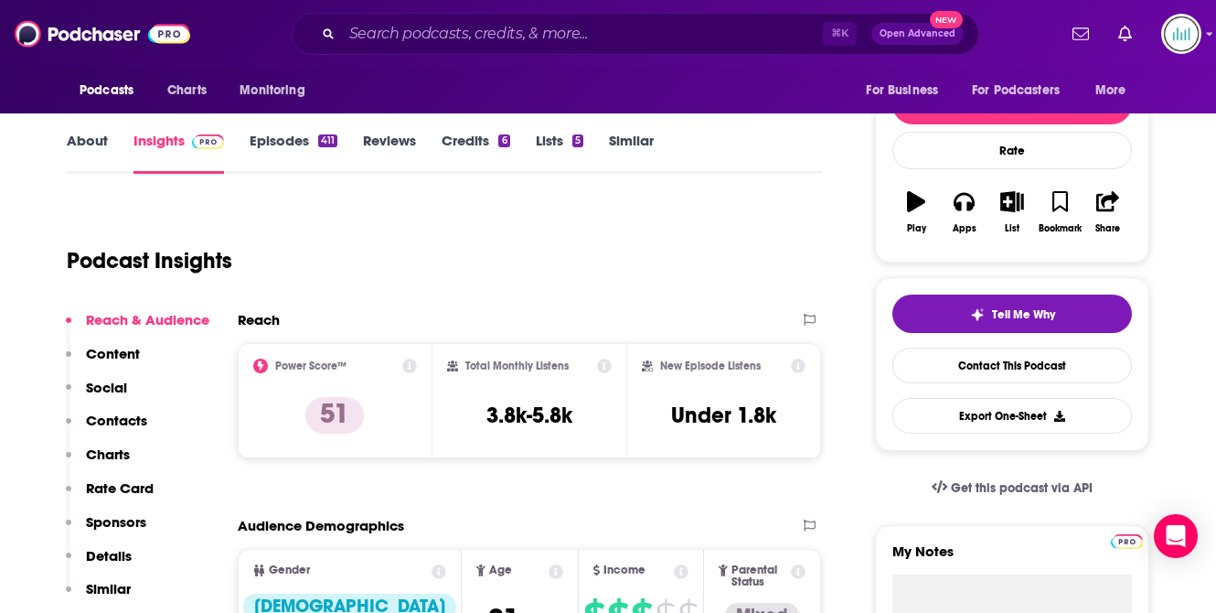
scroll to position [236, 0]
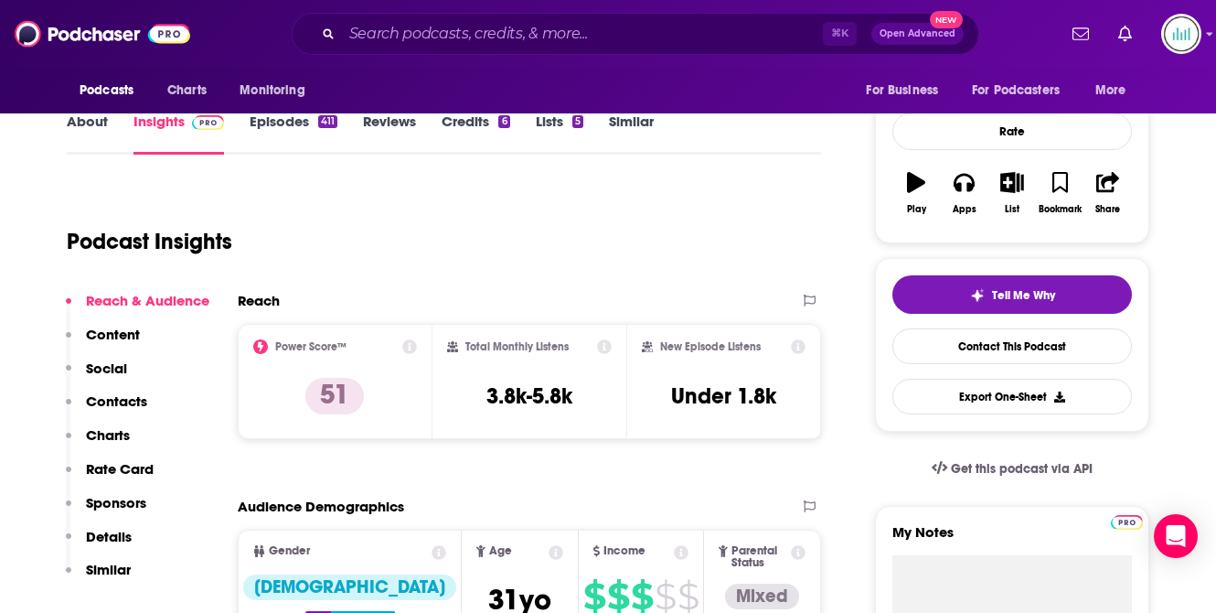
click at [100, 129] on link "About" at bounding box center [87, 133] width 41 height 42
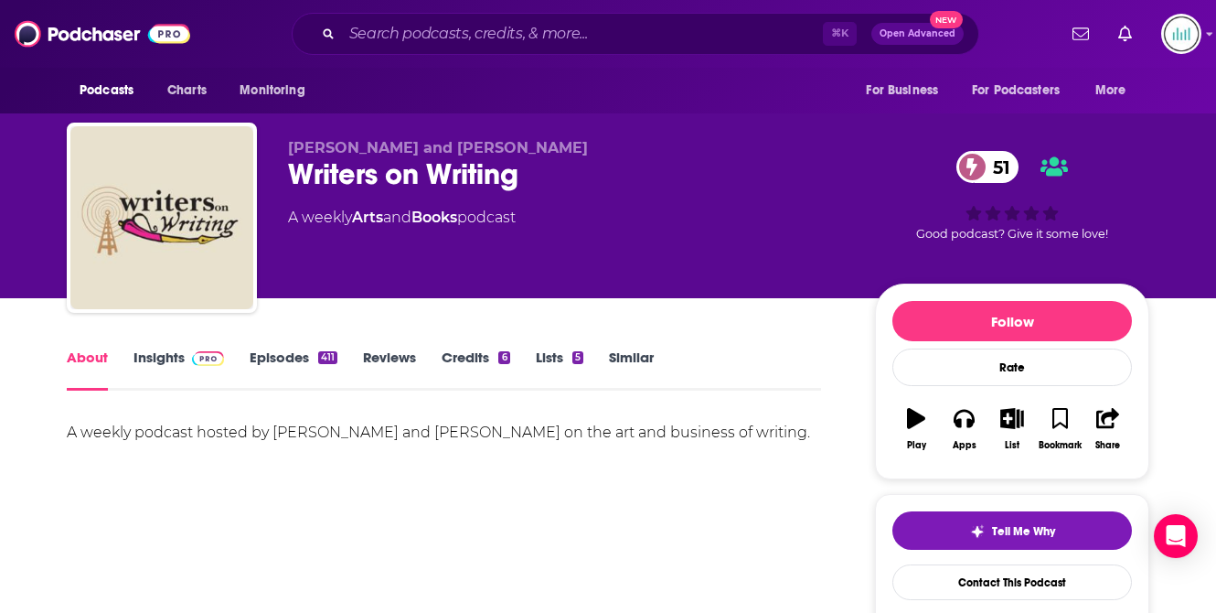
drag, startPoint x: 153, startPoint y: 457, endPoint x: 65, endPoint y: 423, distance: 94.1
copy div "A weekly podcast hosted by [PERSON_NAME] and [PERSON_NAME] on the art and busin…"
click at [384, 34] on input "Search podcasts, credits, & more..." at bounding box center [582, 33] width 481 height 29
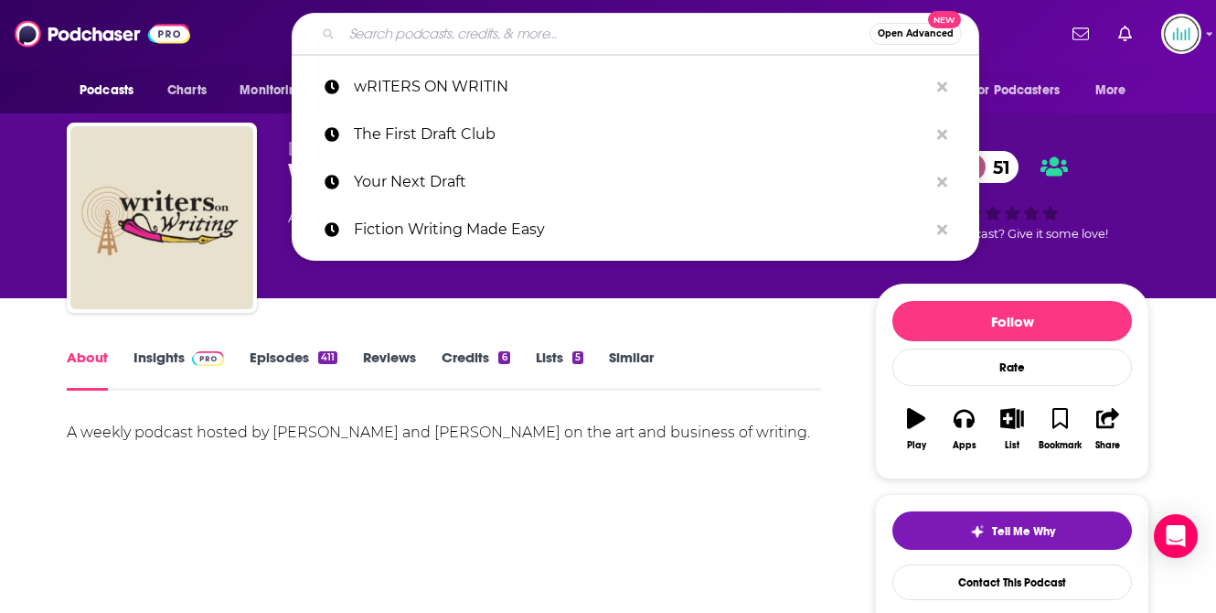
paste input "helpingwritersbecomeauthors."
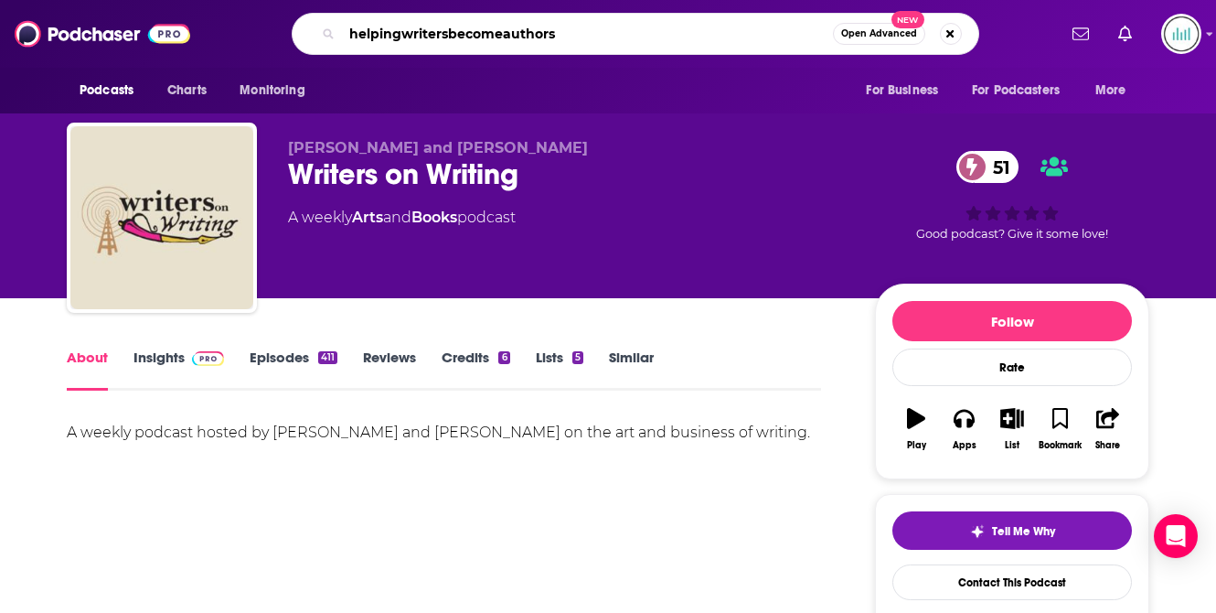
click at [401, 34] on input "helpingwritersbecomeauthors" at bounding box center [587, 33] width 491 height 29
click at [450, 32] on input "helping writersbecomeauthors" at bounding box center [587, 33] width 491 height 29
click at [497, 37] on input "helping writers becomeauthors" at bounding box center [587, 33] width 491 height 29
click at [507, 32] on input "helping writers becomeauthors" at bounding box center [587, 33] width 491 height 29
type input "helping writers become authors"
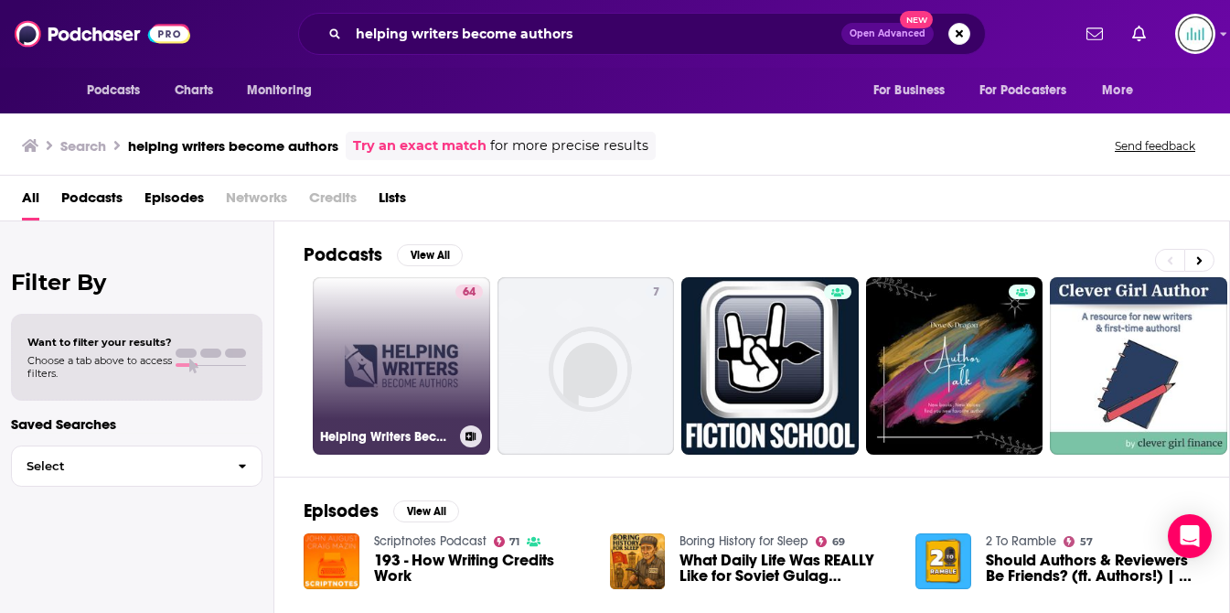
click at [371, 364] on link "64 Helping Writers Become Authors" at bounding box center [401, 365] width 177 height 177
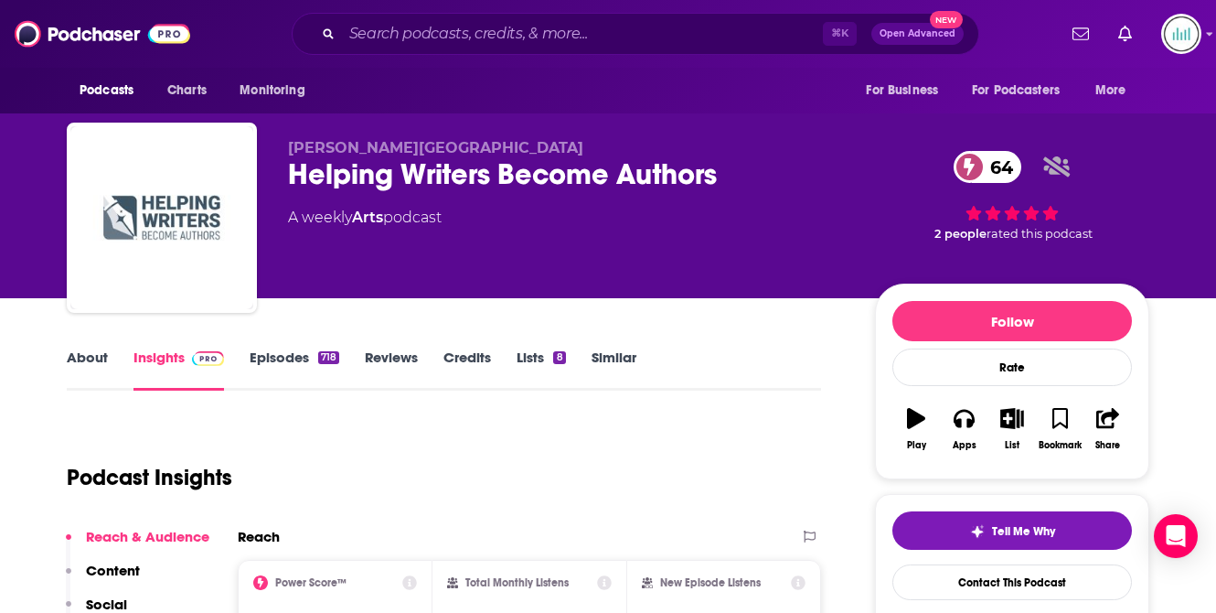
click at [77, 363] on link "About" at bounding box center [87, 369] width 41 height 42
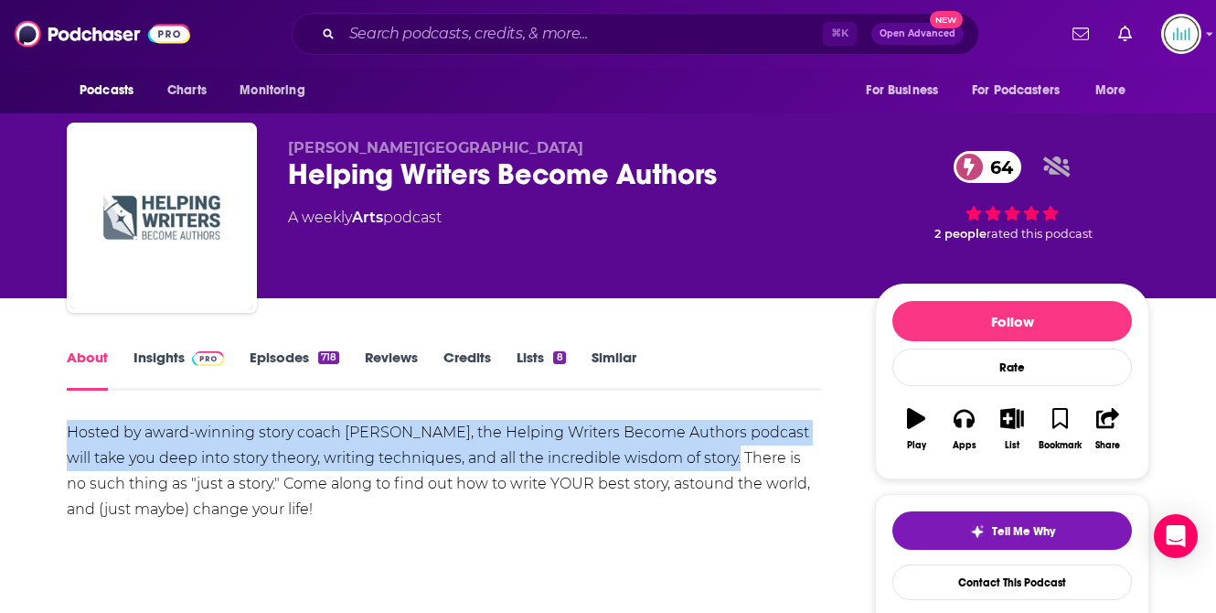
drag, startPoint x: 718, startPoint y: 461, endPoint x: 153, endPoint y: 412, distance: 567.1
copy div "Hosted by award-winning story coach [PERSON_NAME], the Helping Writers Become A…"
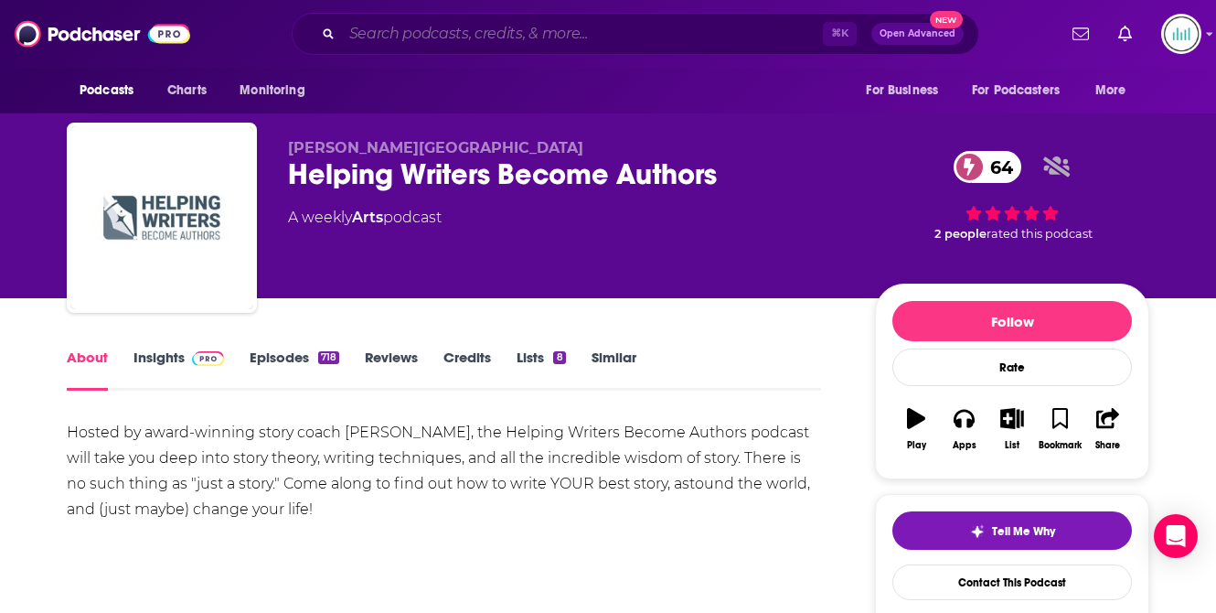
click at [374, 24] on input "Search podcasts, credits, & more..." at bounding box center [582, 33] width 481 height 29
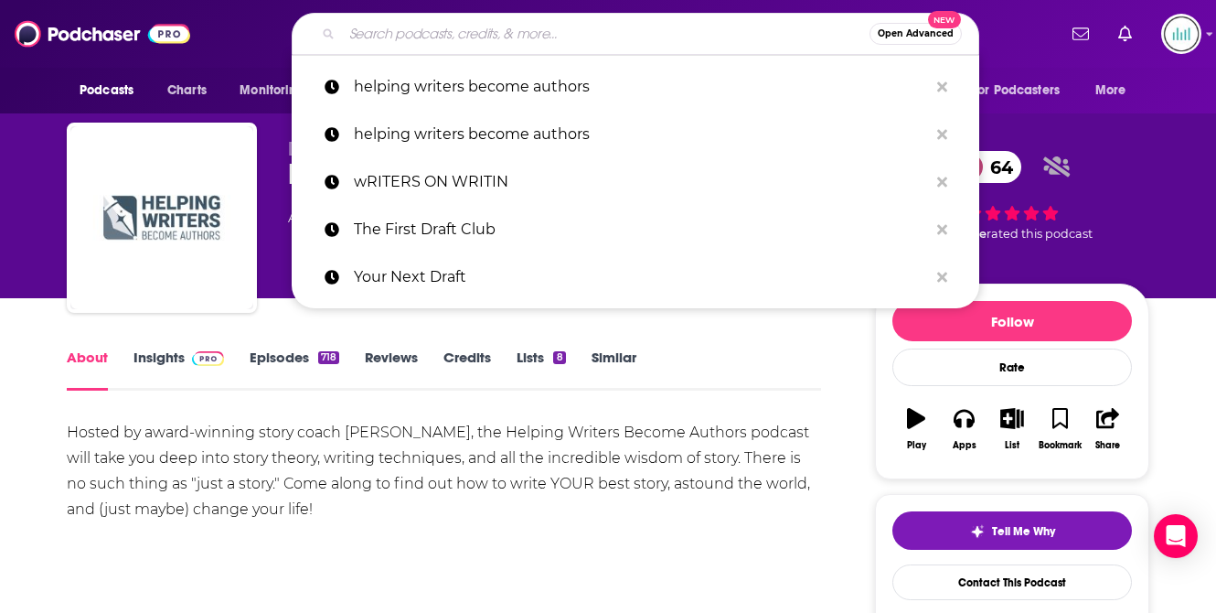
paste input "Wish I'd Known Then"
type input "Wish I'd Known Then"
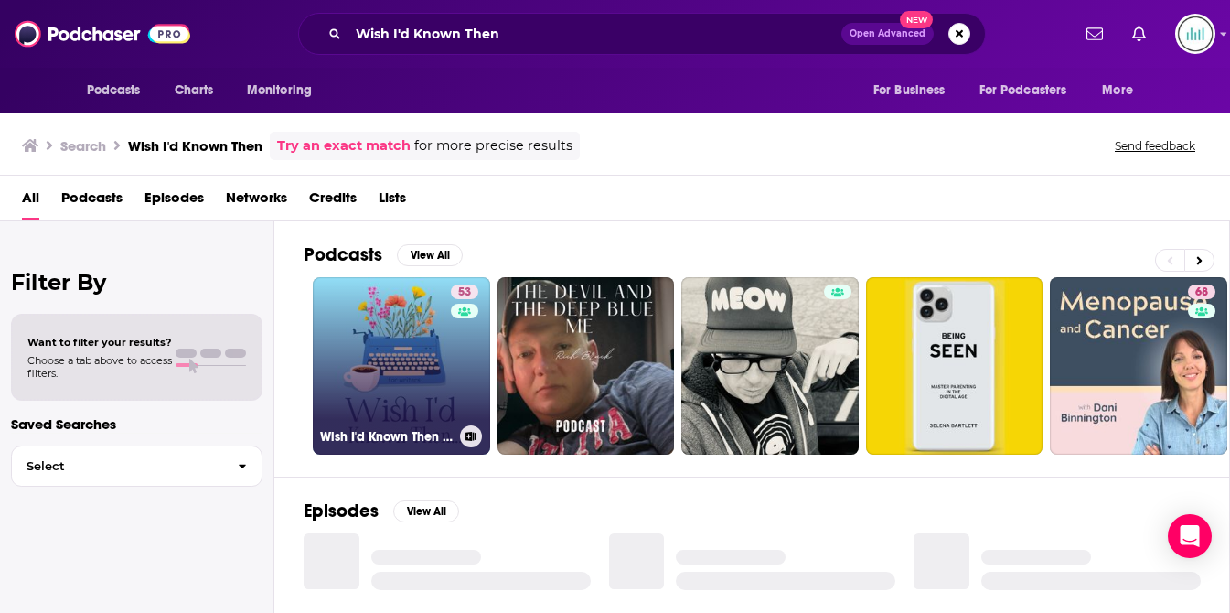
click at [419, 338] on link "53 Wish I'd Known Then . . . For Writers" at bounding box center [401, 365] width 177 height 177
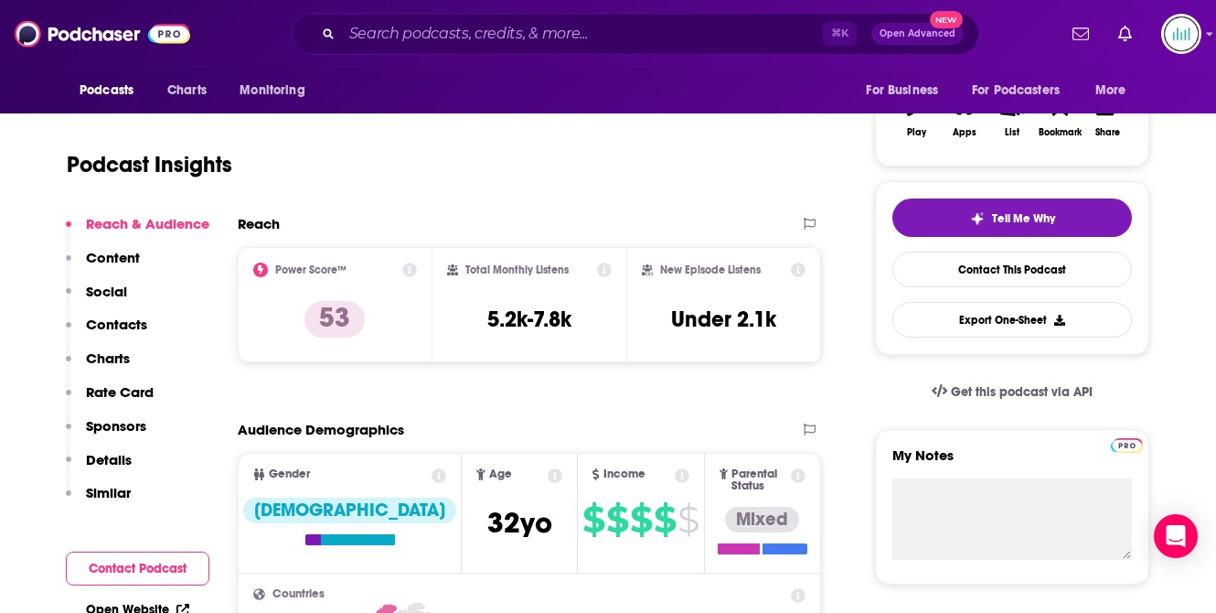
scroll to position [315, 0]
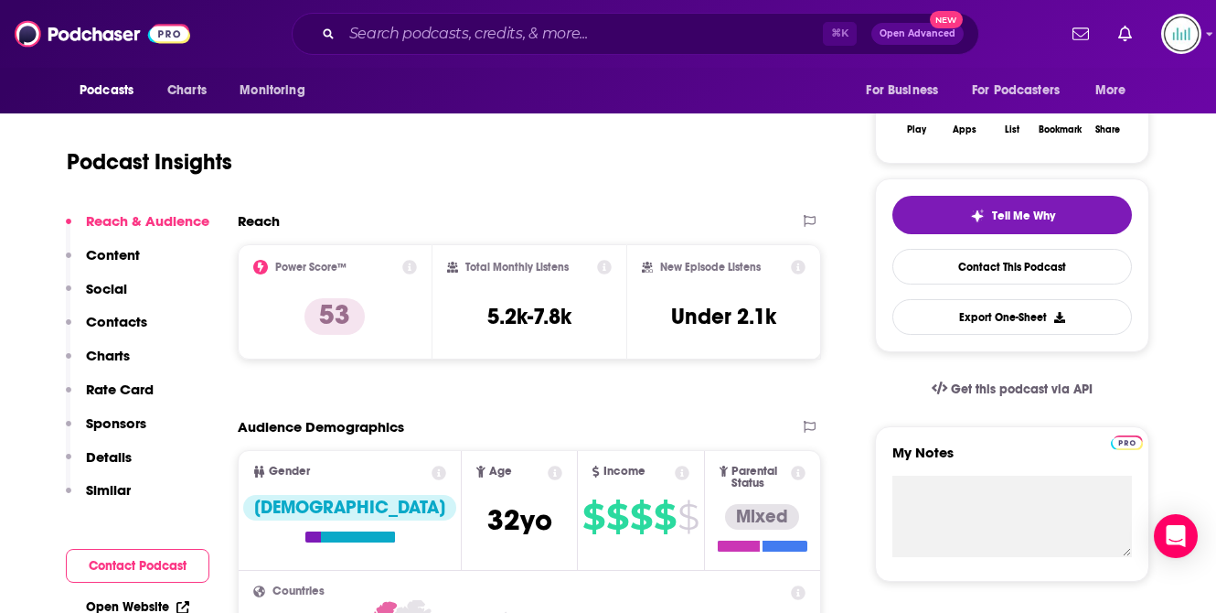
click at [128, 325] on p "Contacts" at bounding box center [116, 321] width 61 height 17
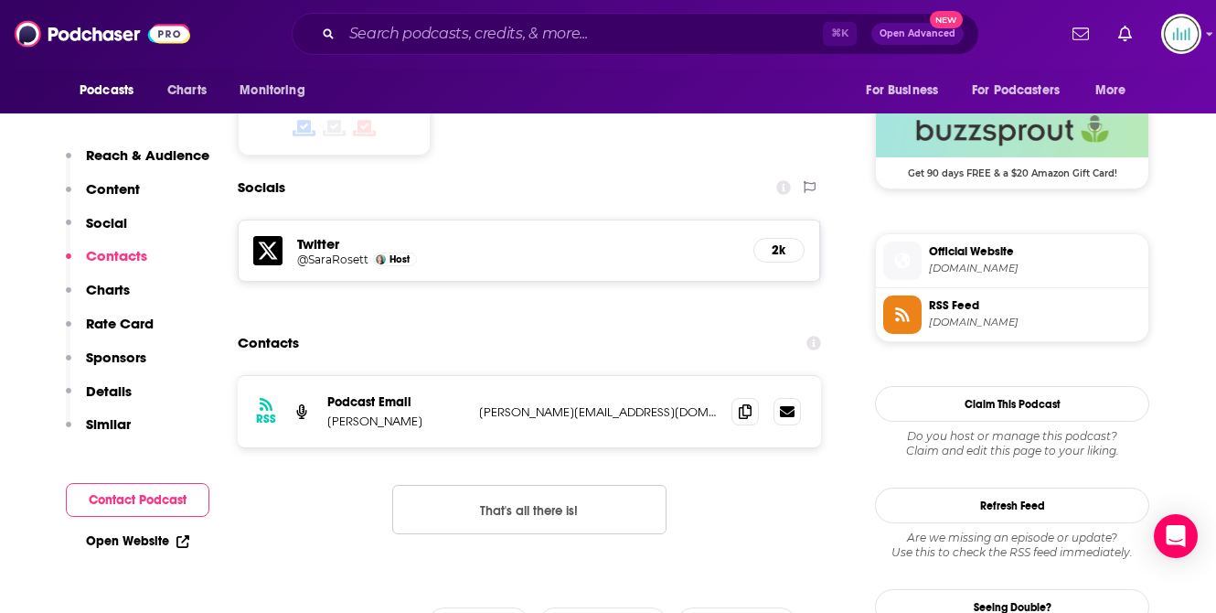
scroll to position [1488, 0]
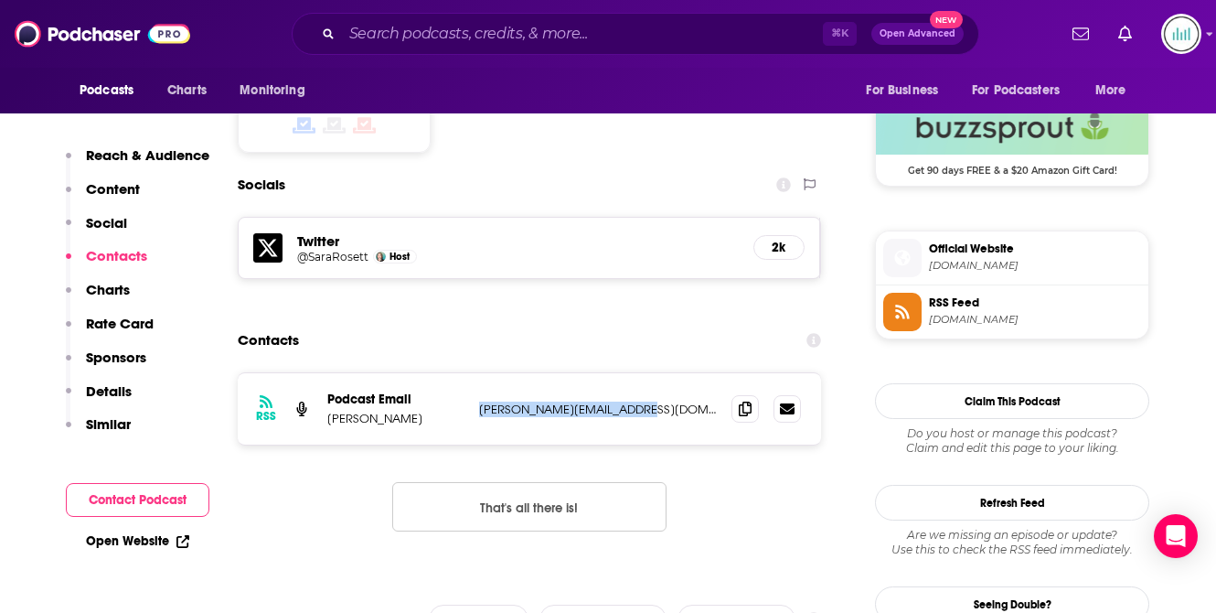
drag, startPoint x: 632, startPoint y: 339, endPoint x: 481, endPoint y: 336, distance: 150.9
click at [481, 401] on p "[PERSON_NAME][EMAIL_ADDRESS][DOMAIN_NAME]" at bounding box center [598, 409] width 238 height 16
copy p "[PERSON_NAME][EMAIL_ADDRESS][DOMAIN_NAME]"
